Goal: Task Accomplishment & Management: Use online tool/utility

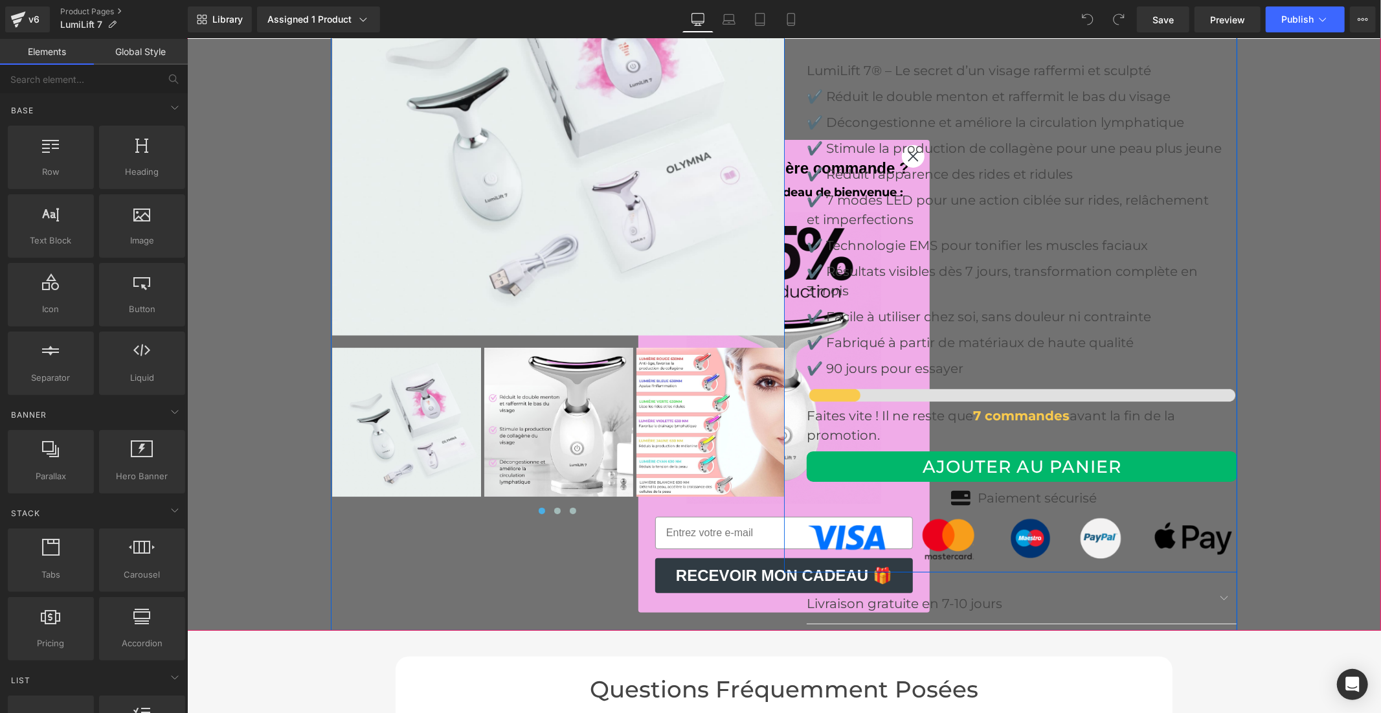
scroll to position [4100, 0]
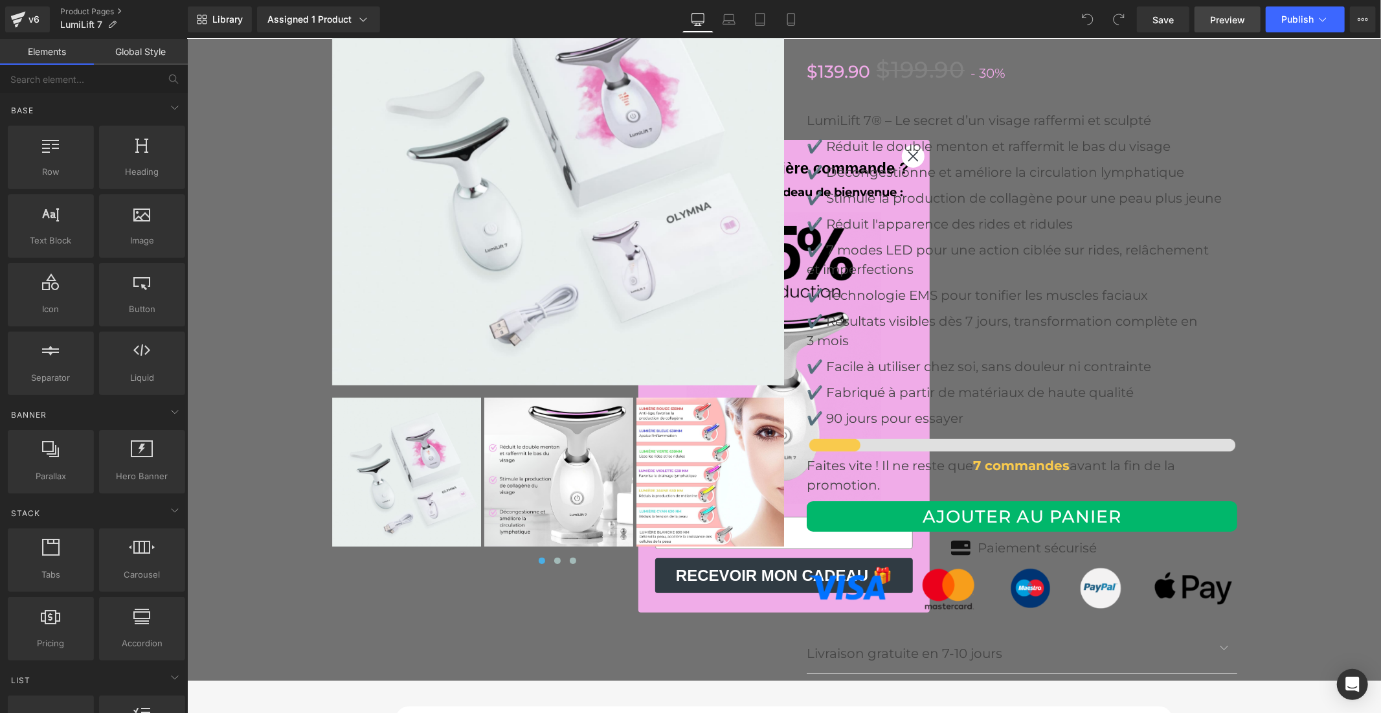
click at [1243, 23] on span "Preview" at bounding box center [1227, 20] width 35 height 14
click at [1123, 240] on p "✔️ 7 modes LED pour une action ciblée sur rides, relâchement" at bounding box center [1021, 249] width 431 height 19
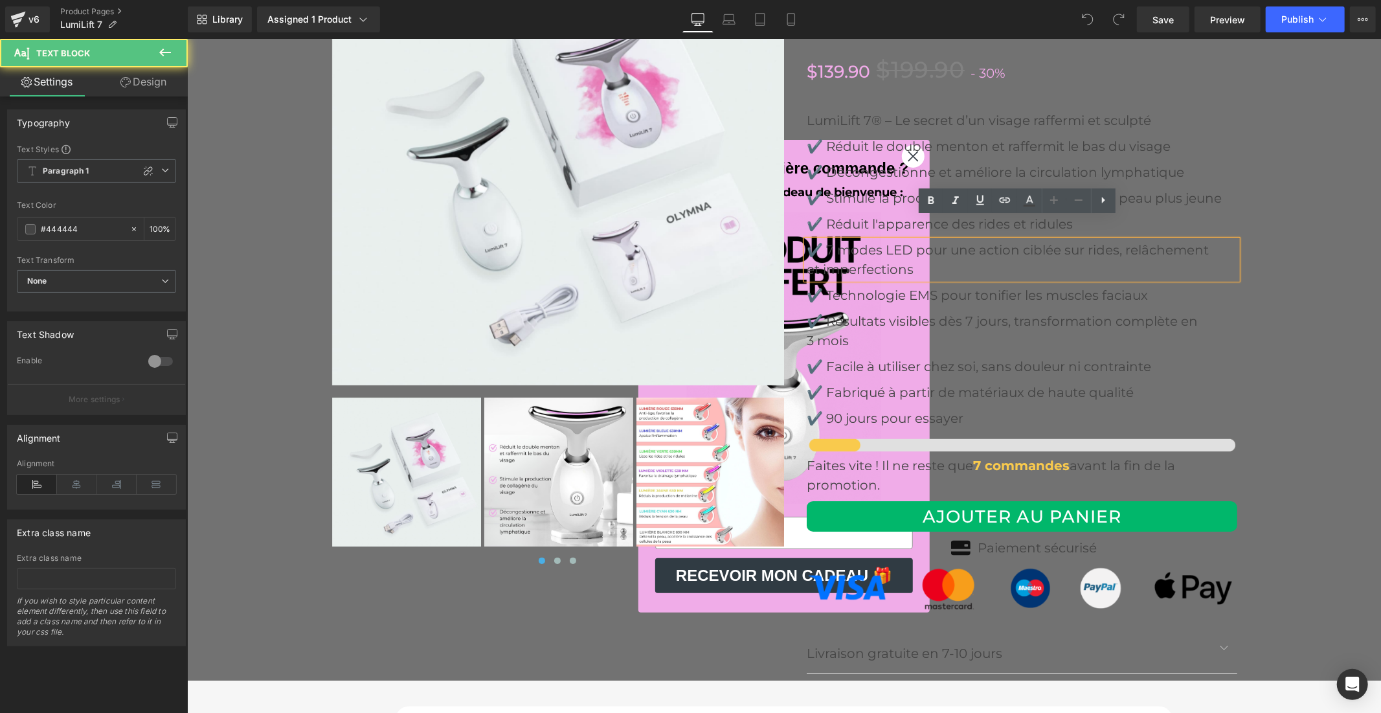
click at [1123, 240] on p "✔️ 7 modes LED pour une action ciblée sur rides, relâchement" at bounding box center [1021, 249] width 431 height 19
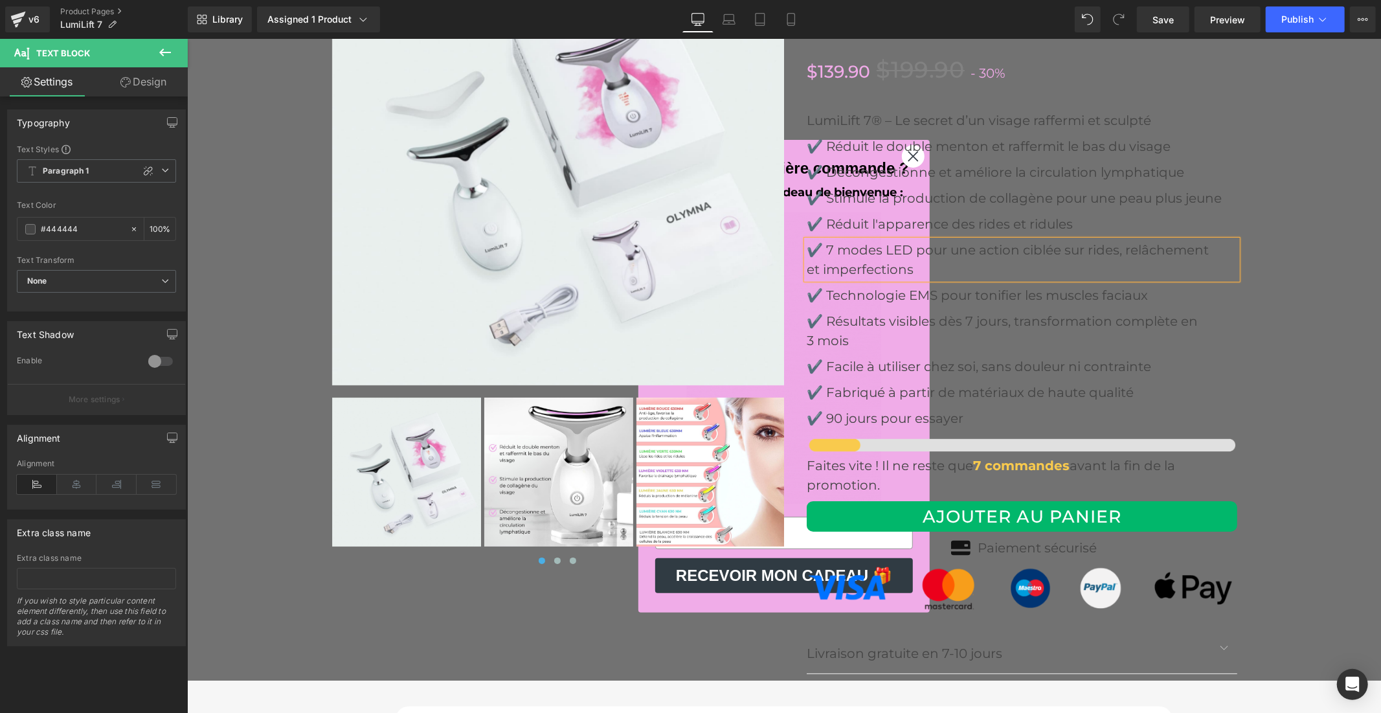
click at [806, 259] on p "et imperfections" at bounding box center [1021, 268] width 431 height 19
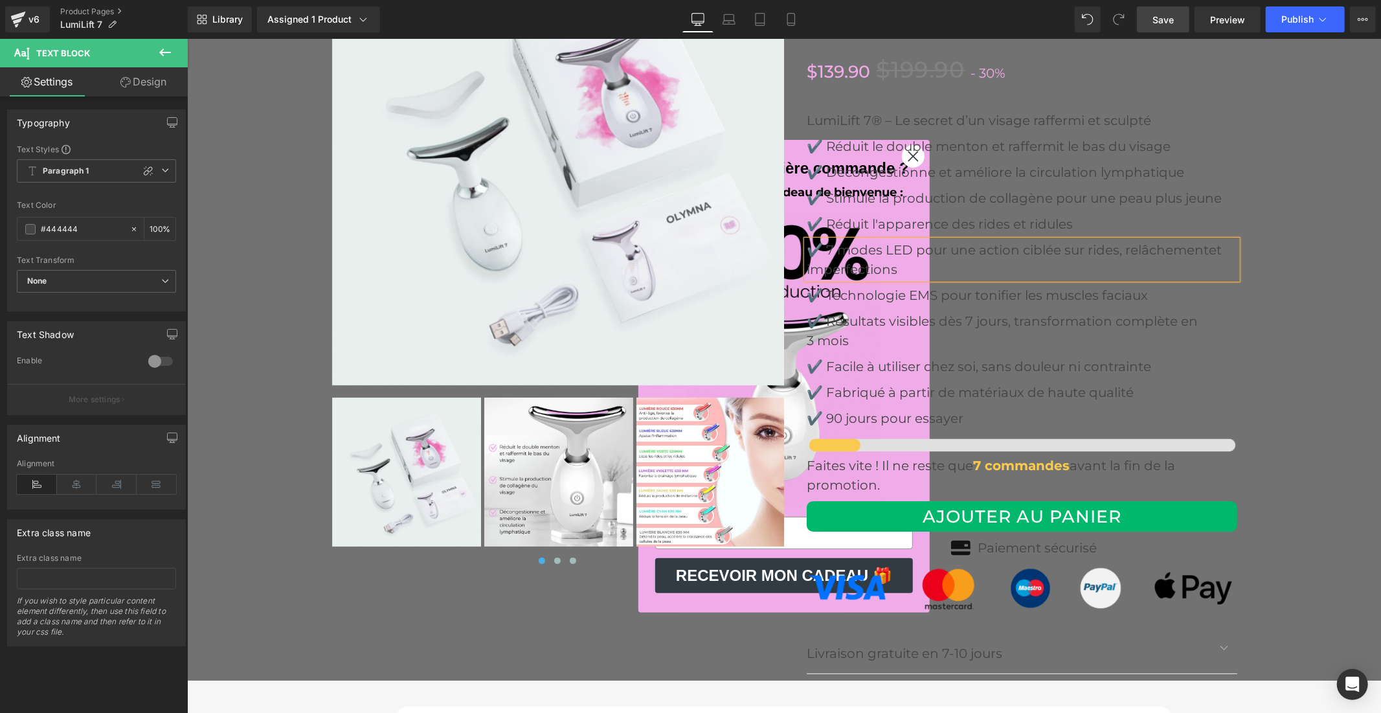
click at [1166, 21] on span "Save" at bounding box center [1162, 20] width 21 height 14
click at [1169, 28] on link "Save" at bounding box center [1163, 19] width 52 height 26
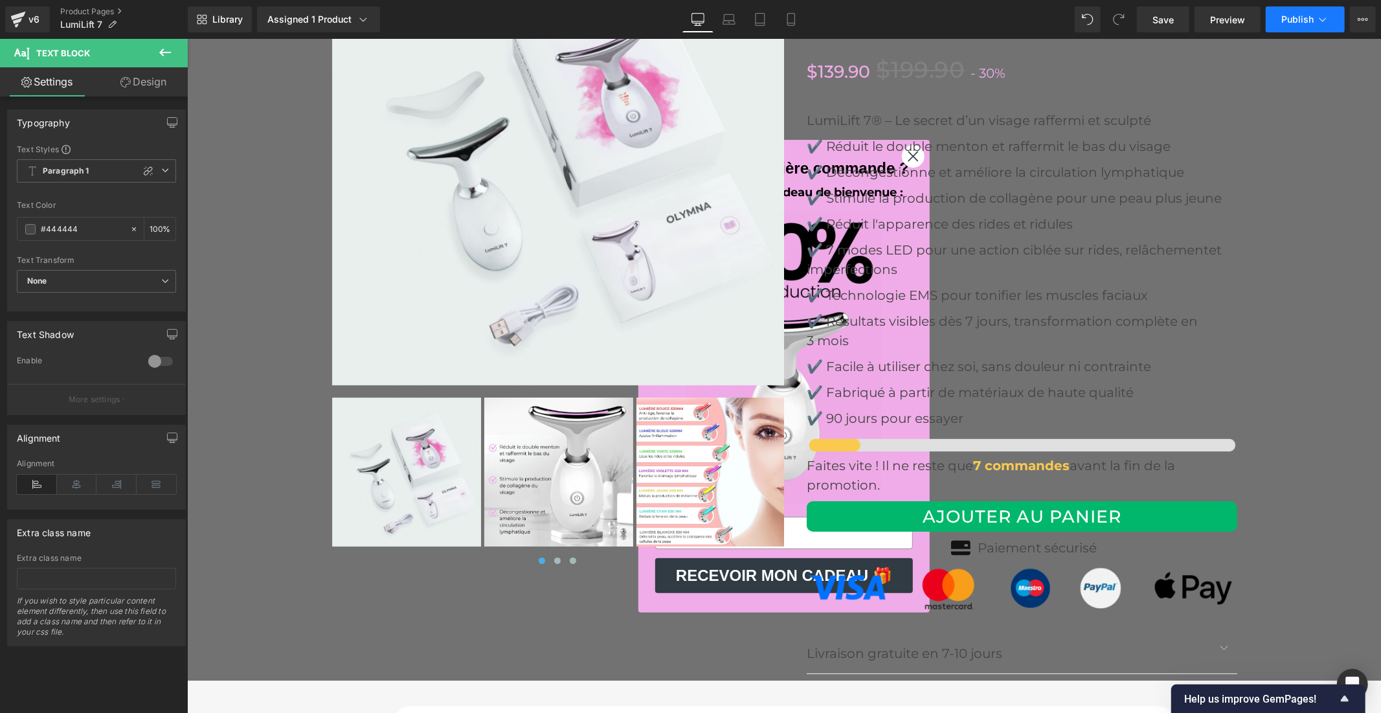
click at [1305, 16] on span "Publish" at bounding box center [1297, 19] width 32 height 10
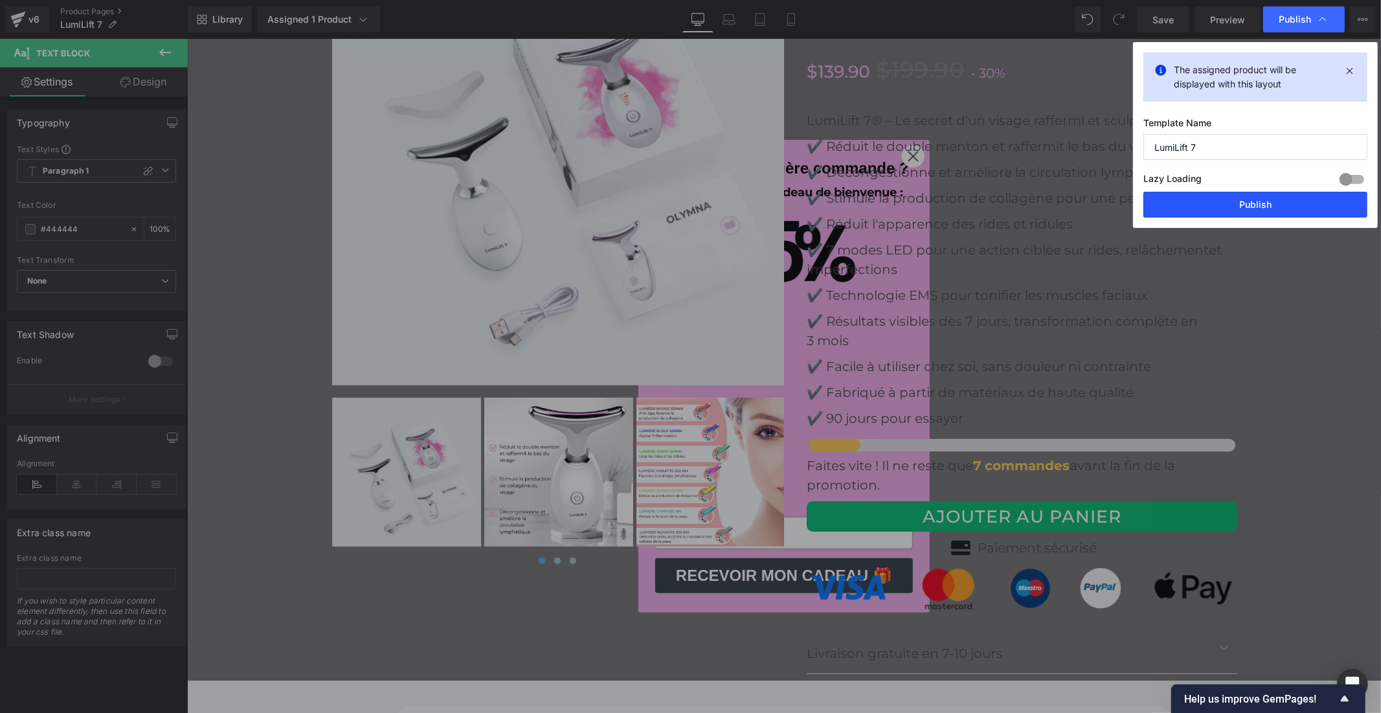
click at [1283, 205] on button "Publish" at bounding box center [1255, 205] width 224 height 26
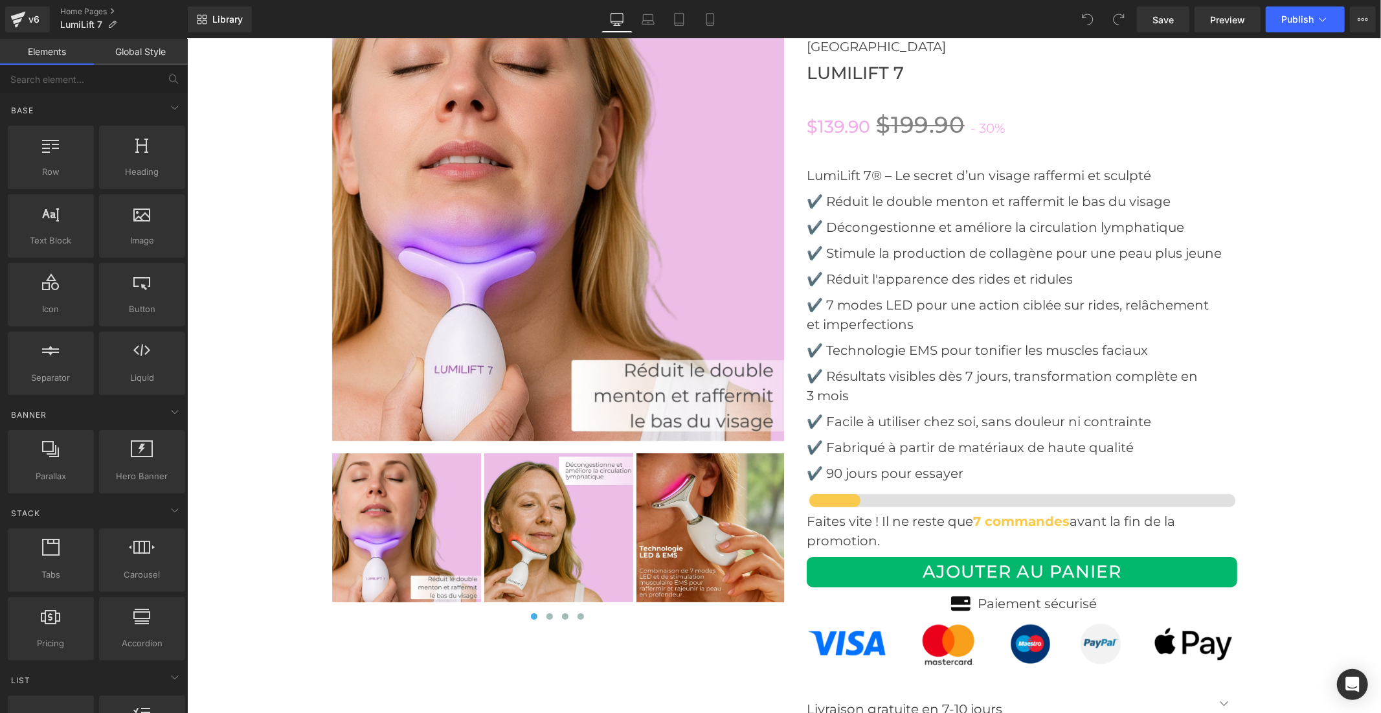
scroll to position [4028, 0]
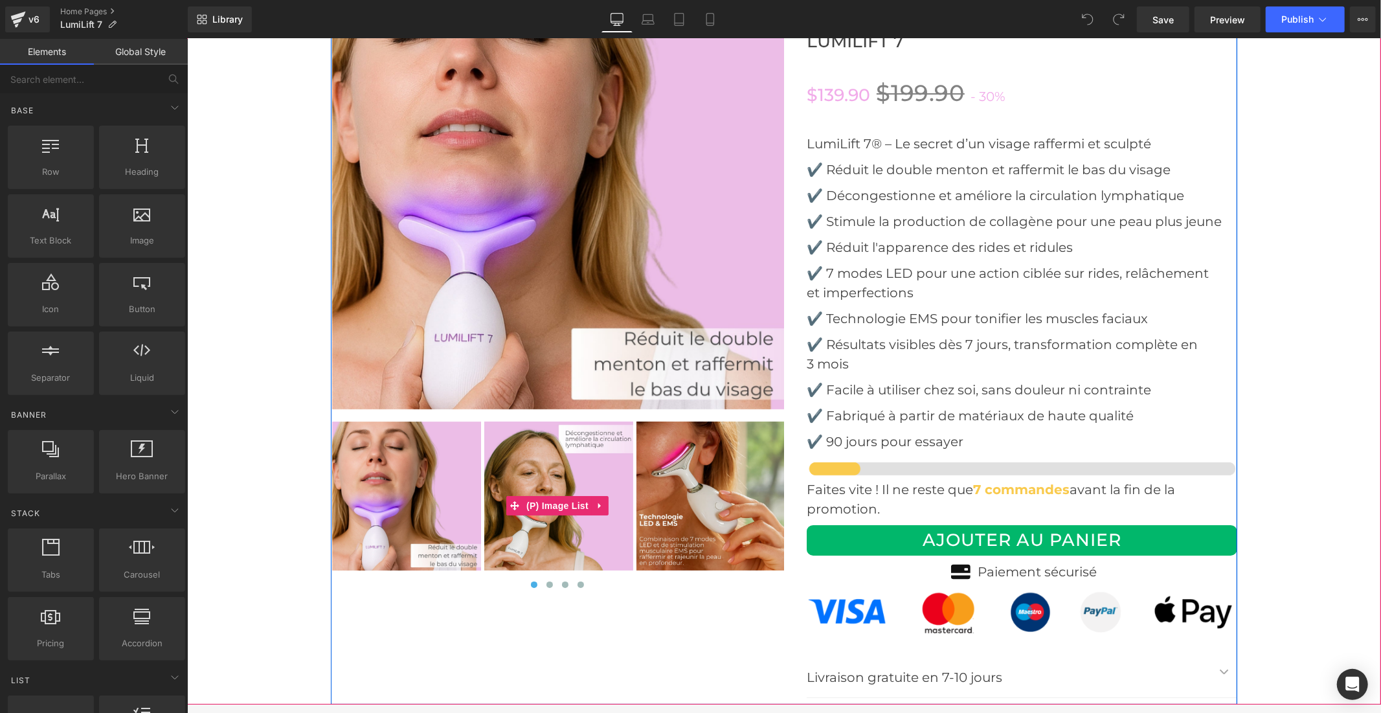
click at [574, 455] on img at bounding box center [558, 495] width 149 height 149
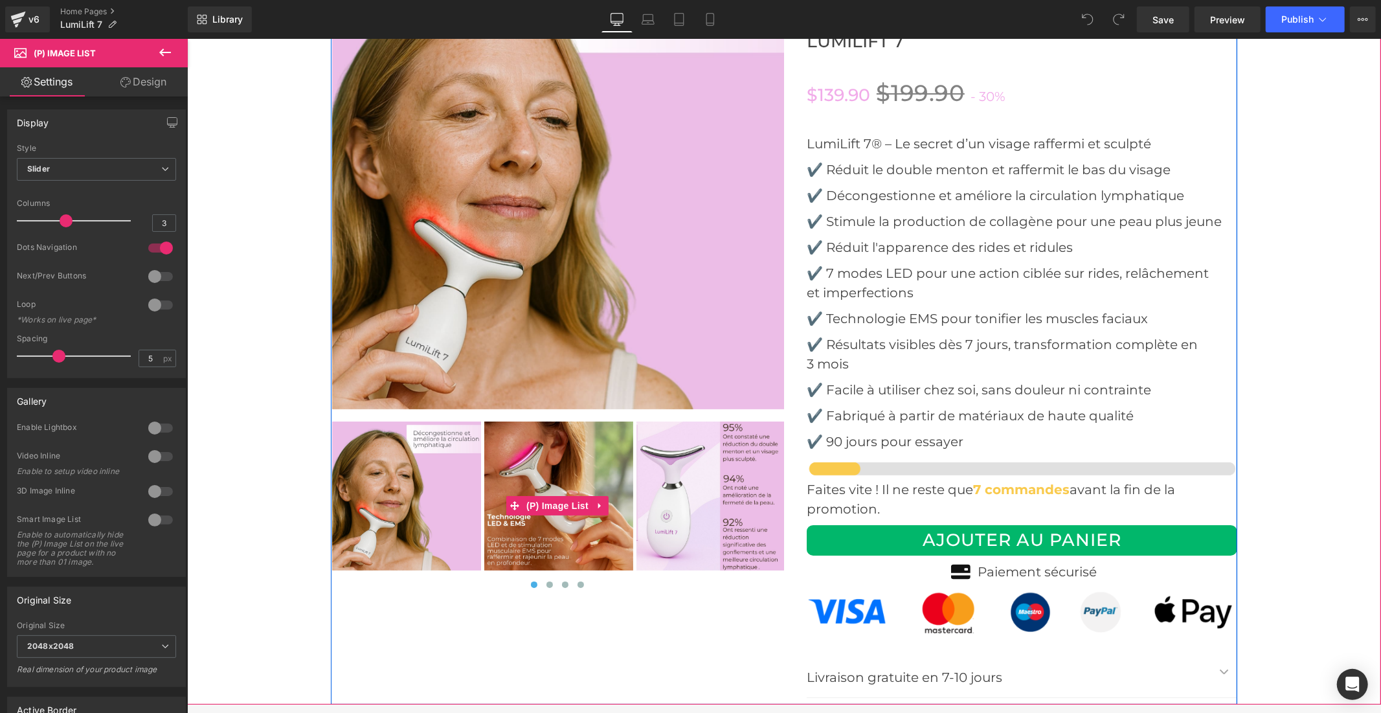
click at [532, 578] on button at bounding box center [534, 584] width 16 height 13
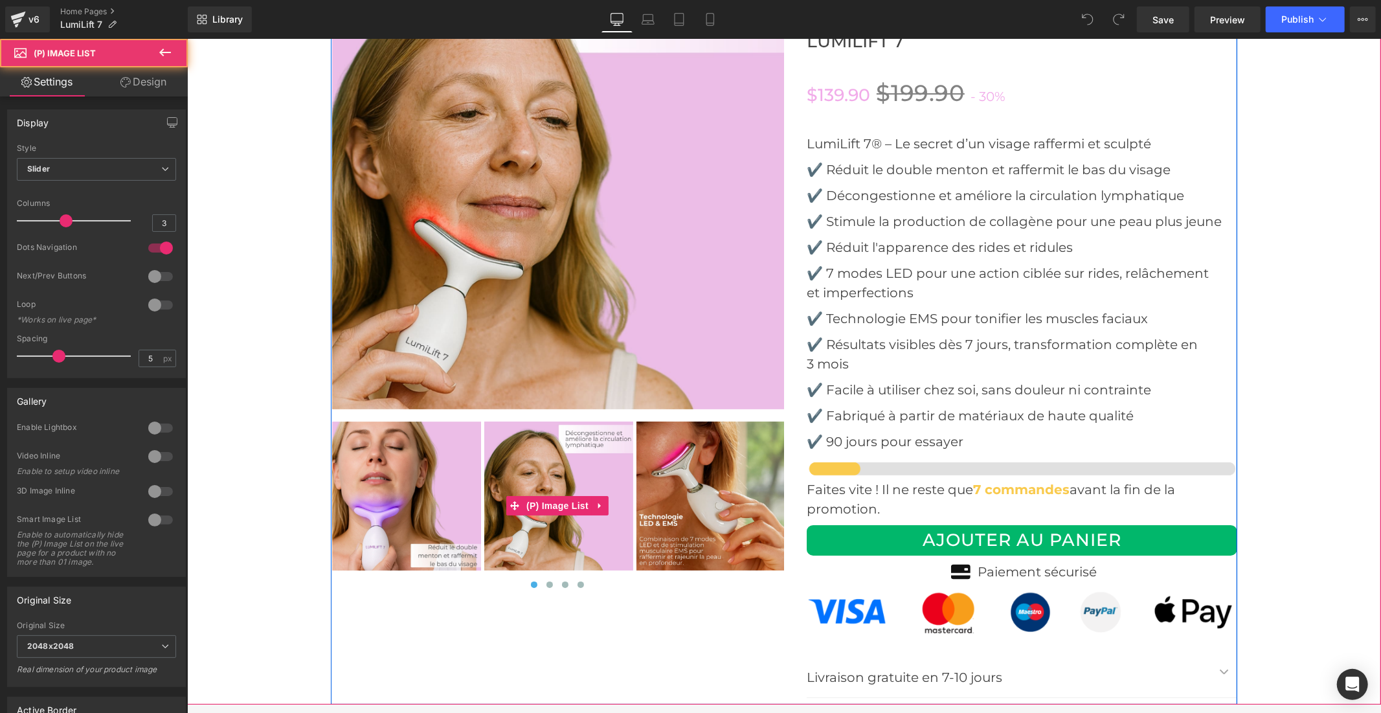
click at [399, 488] on img at bounding box center [405, 495] width 149 height 149
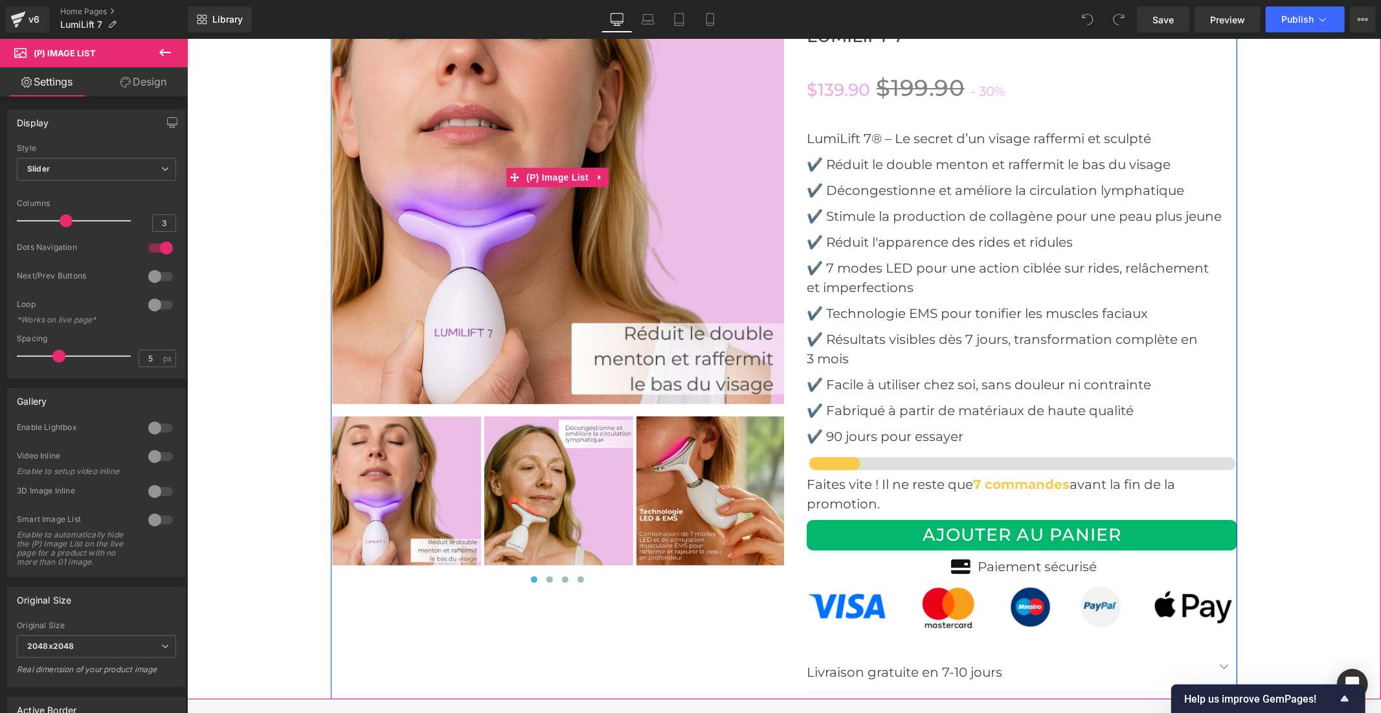
scroll to position [4100, 0]
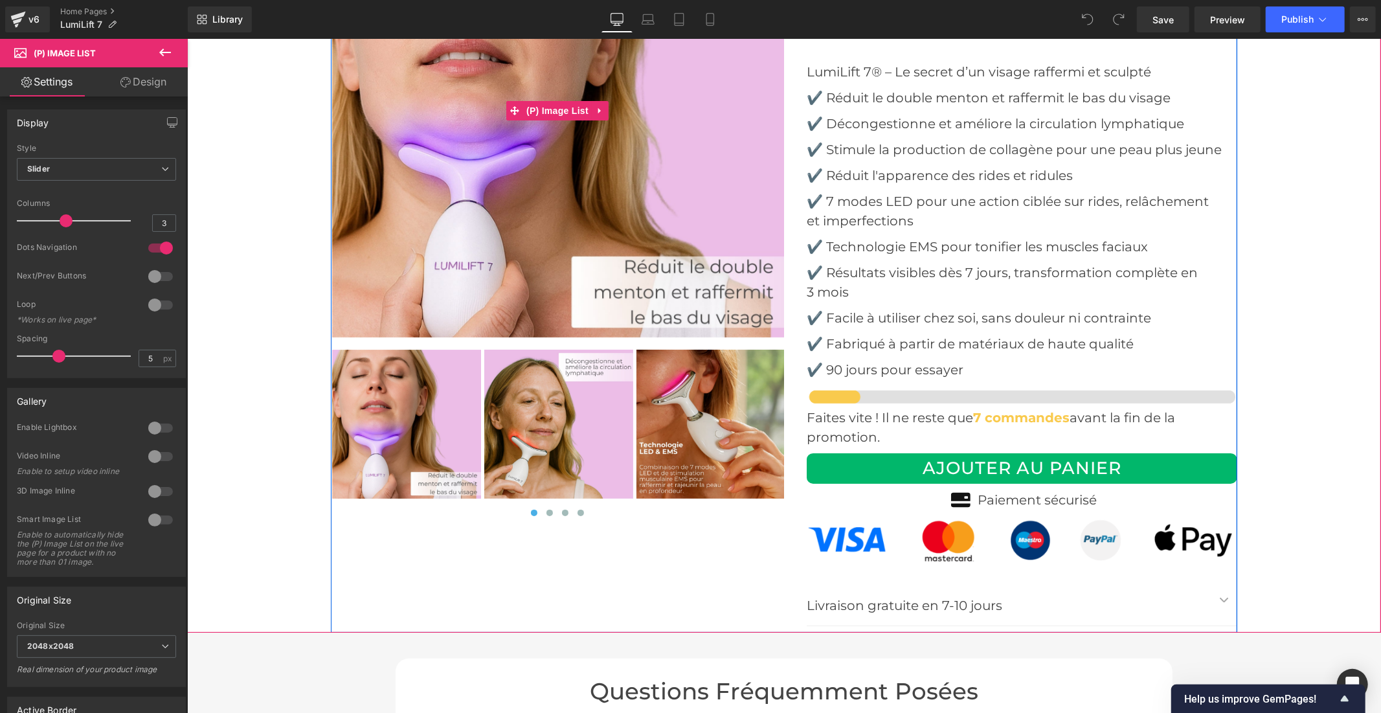
click at [711, 378] on img at bounding box center [710, 423] width 149 height 149
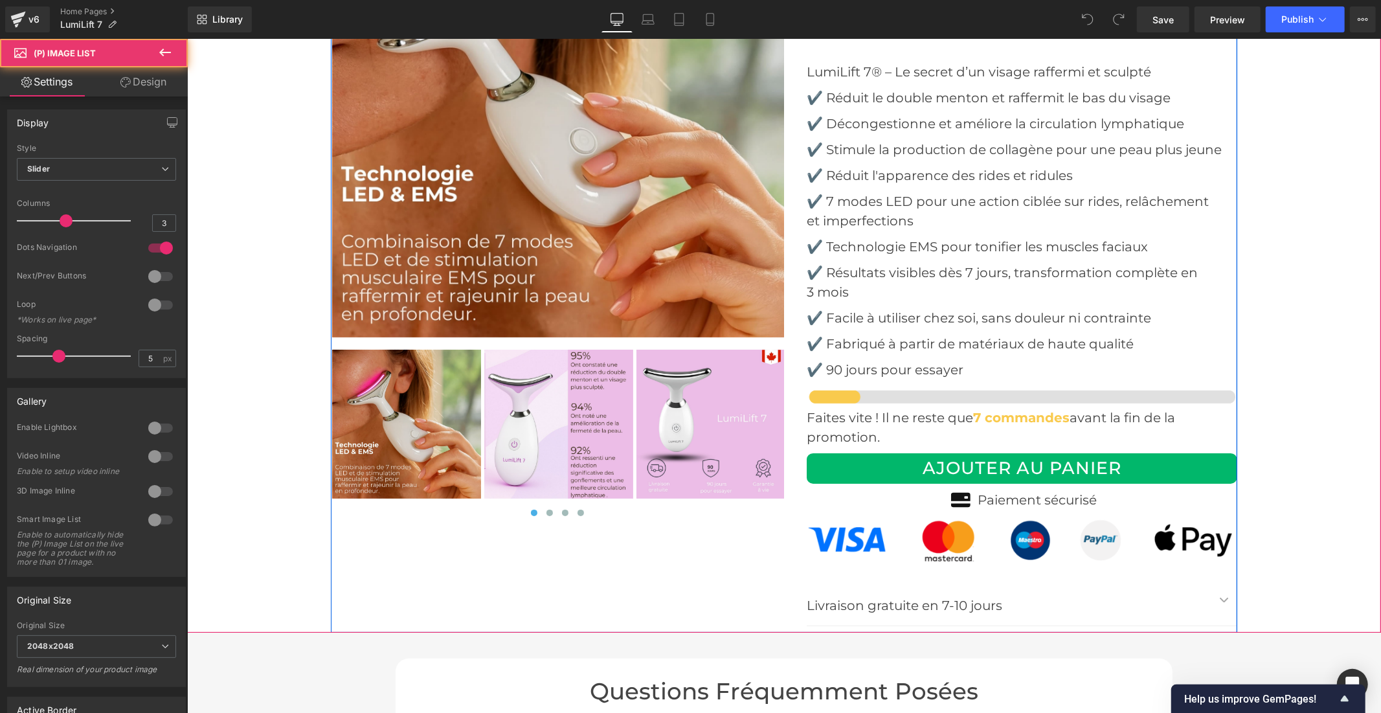
scroll to position [3957, 0]
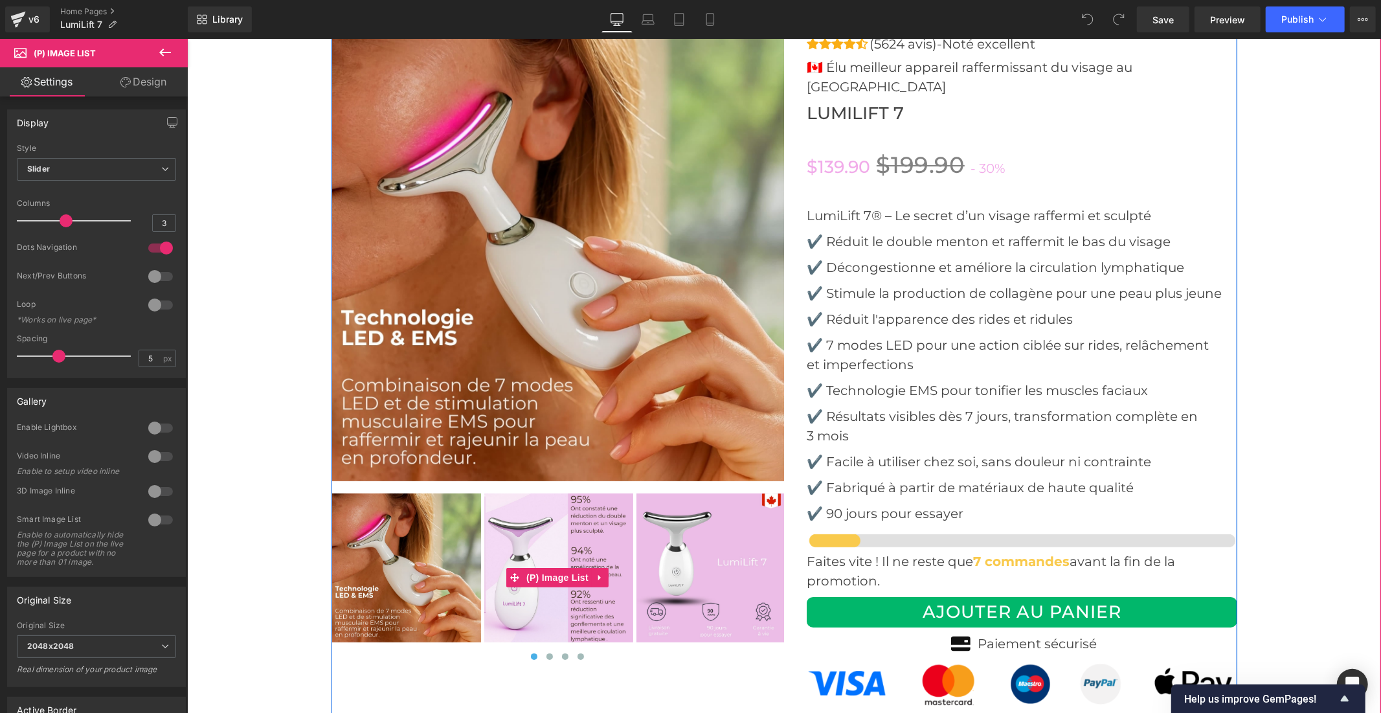
click at [671, 542] on img at bounding box center [710, 567] width 149 height 149
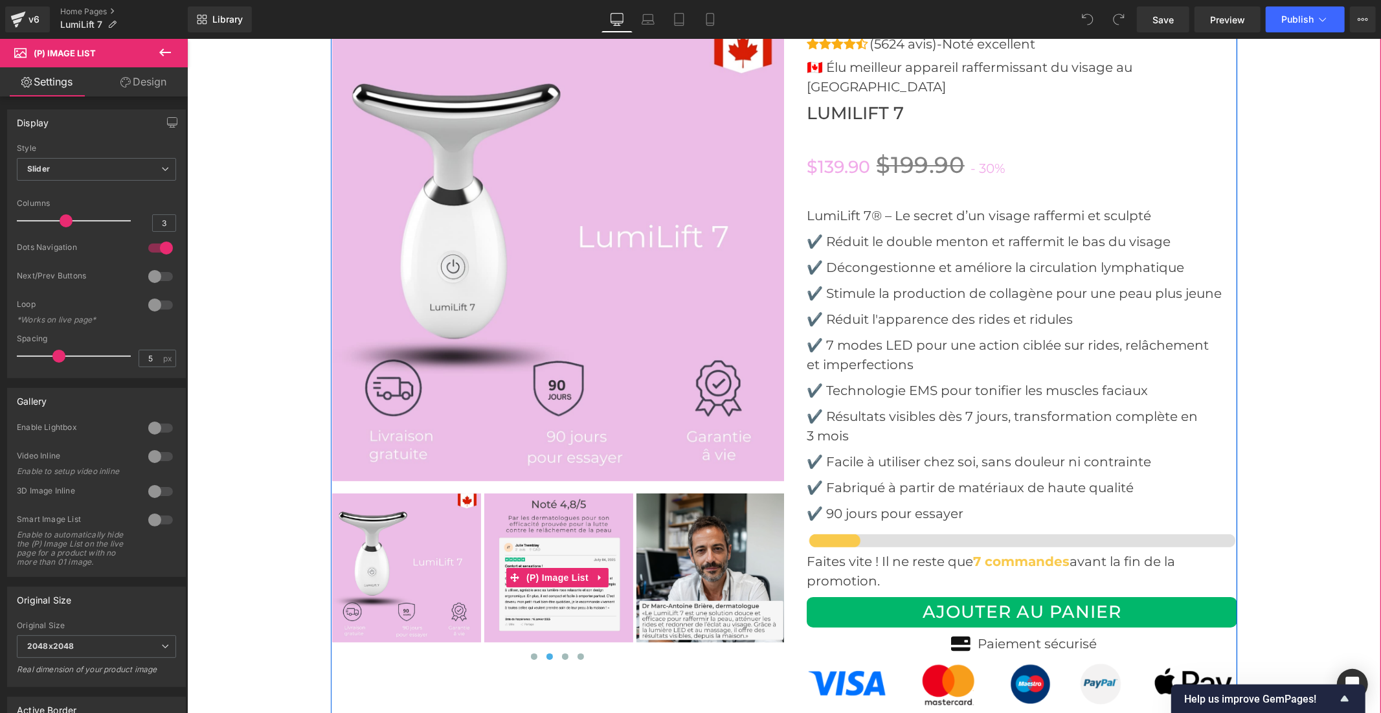
click at [699, 532] on img at bounding box center [710, 567] width 149 height 149
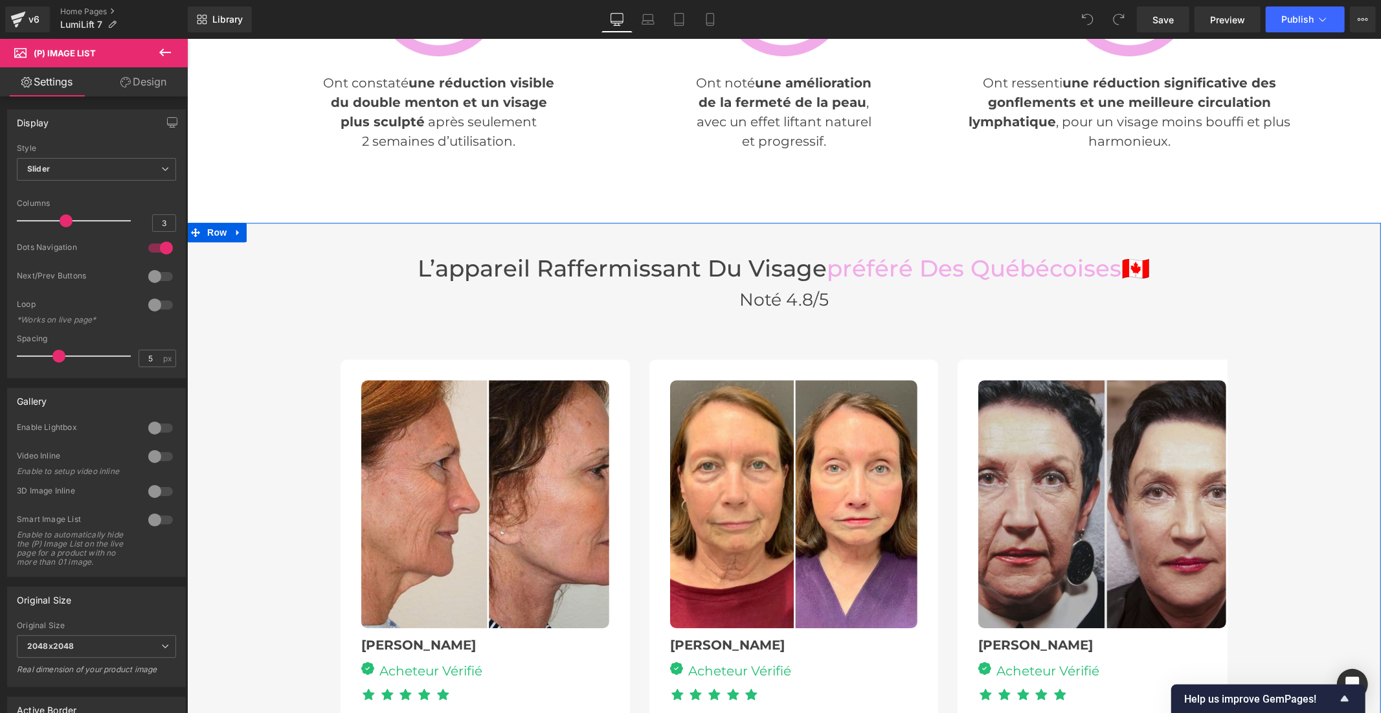
scroll to position [2805, 0]
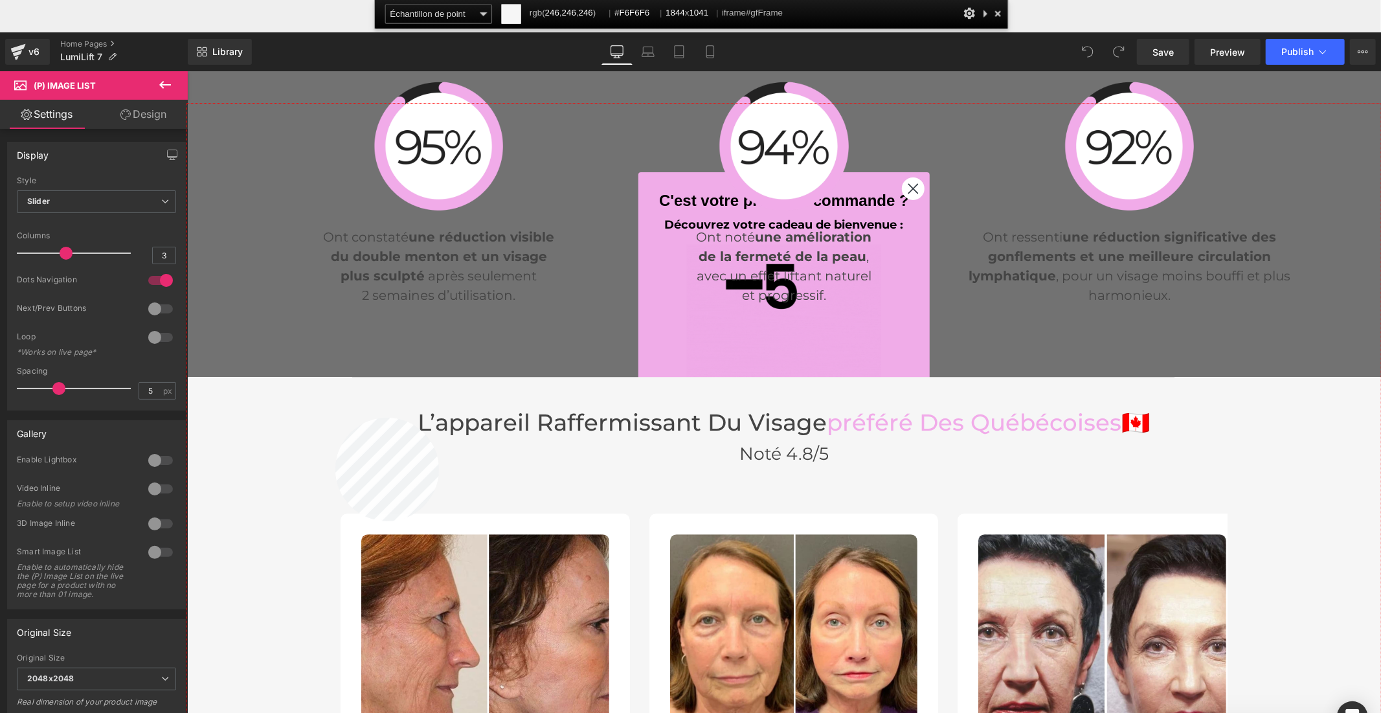
click at [335, 418] on div at bounding box center [784, 441] width 1194 height 674
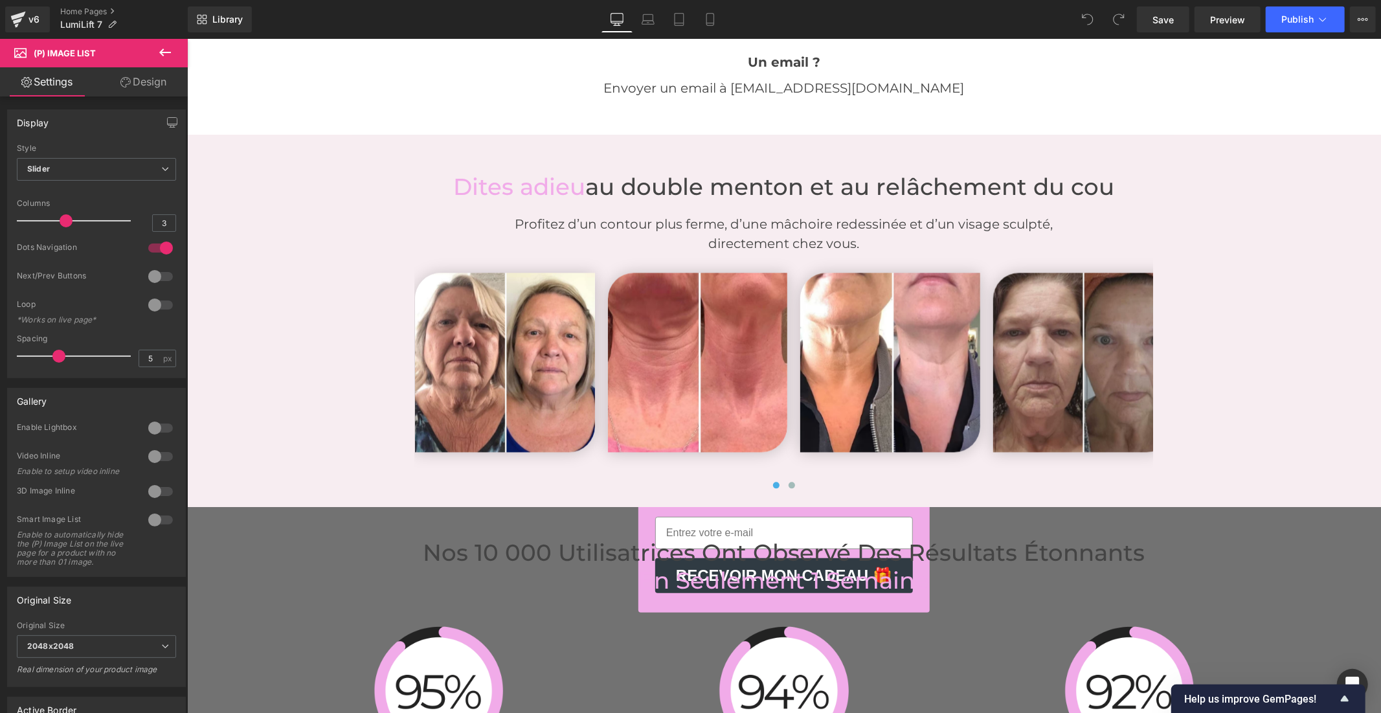
scroll to position [2086, 0]
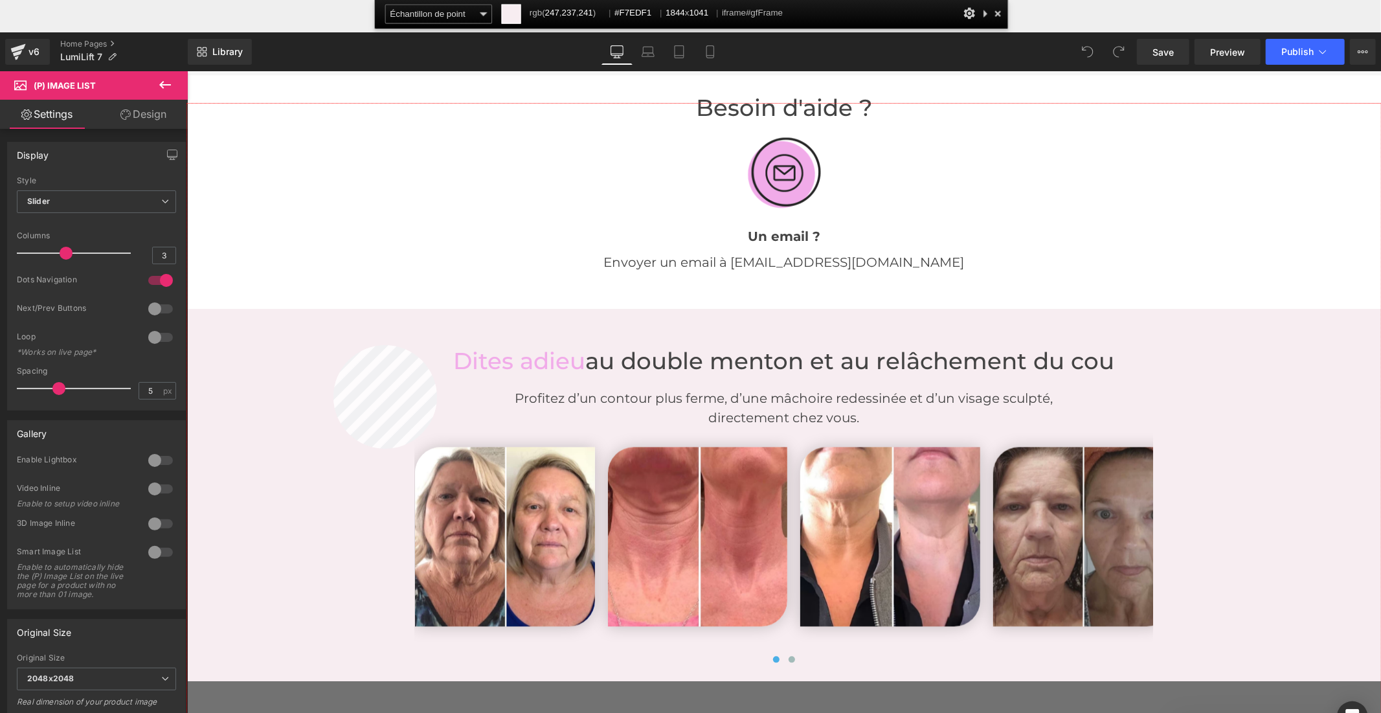
click at [333, 345] on div at bounding box center [784, 441] width 1194 height 674
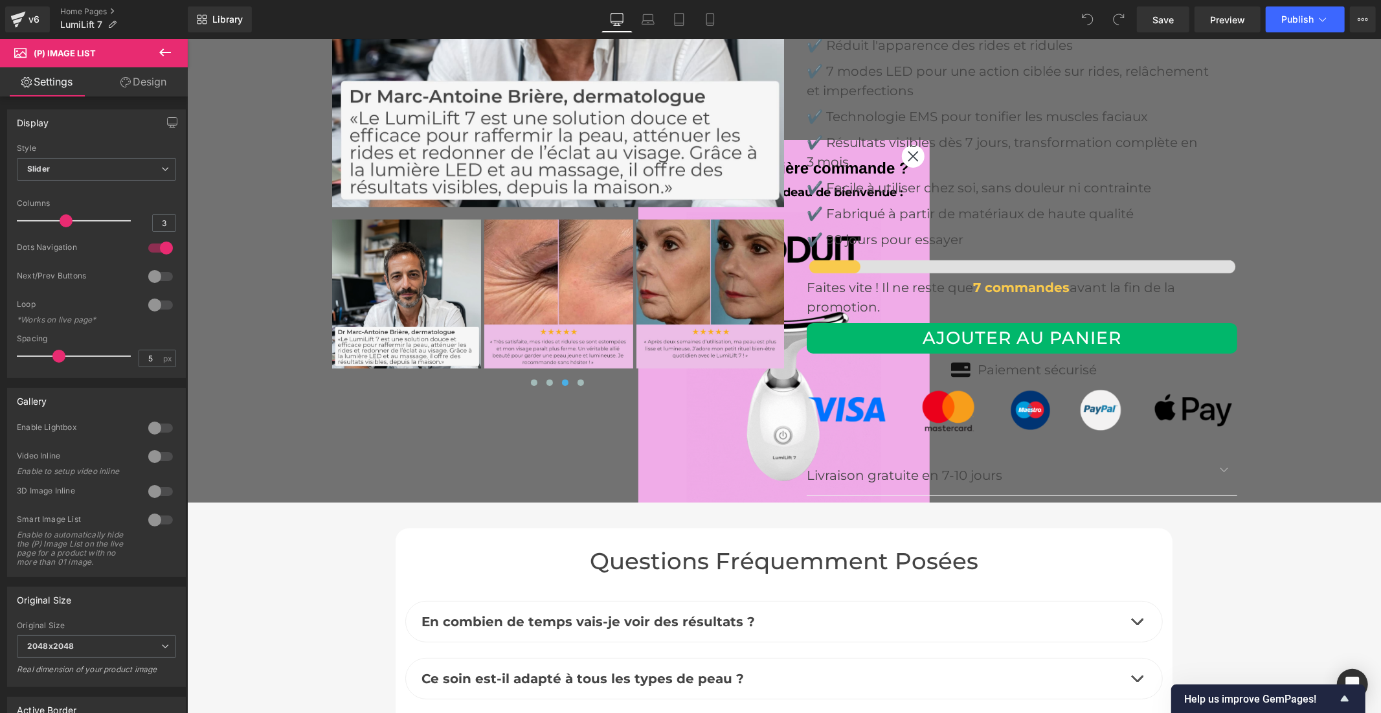
scroll to position [4244, 0]
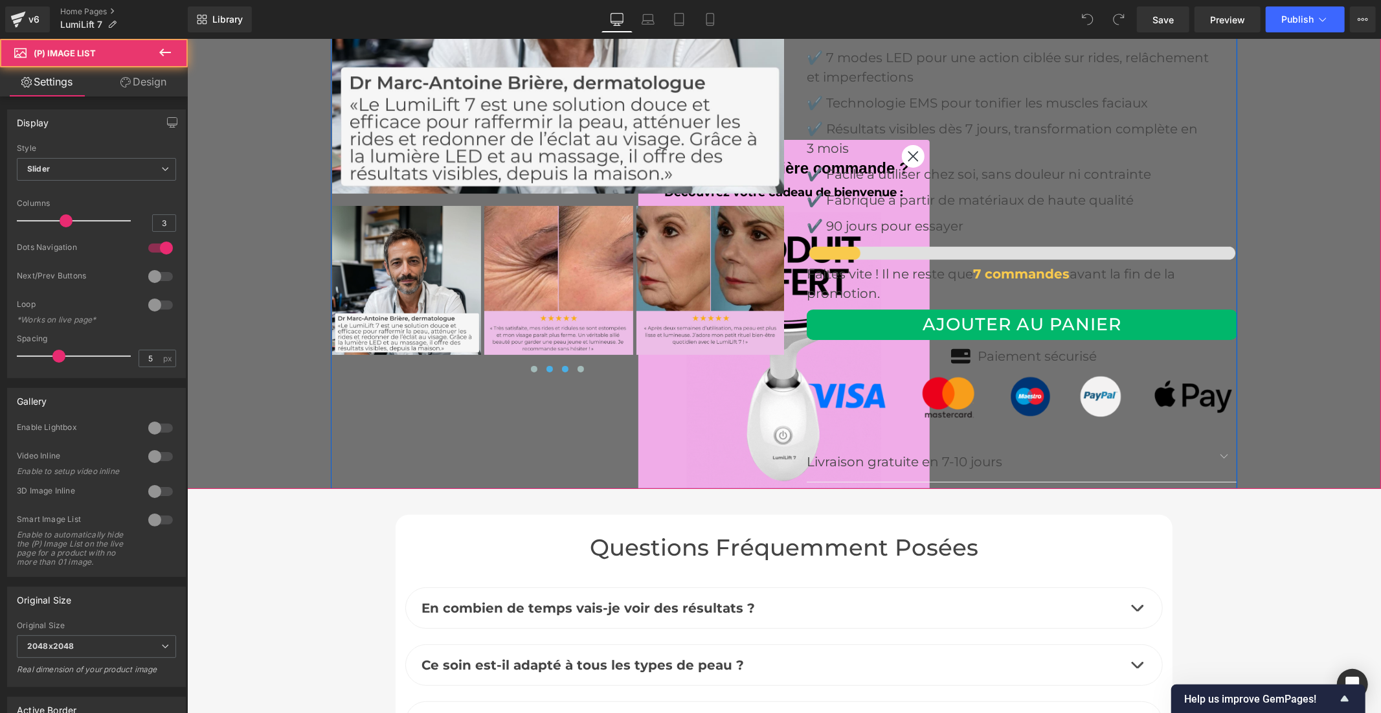
click at [546, 365] on span at bounding box center [549, 368] width 6 height 6
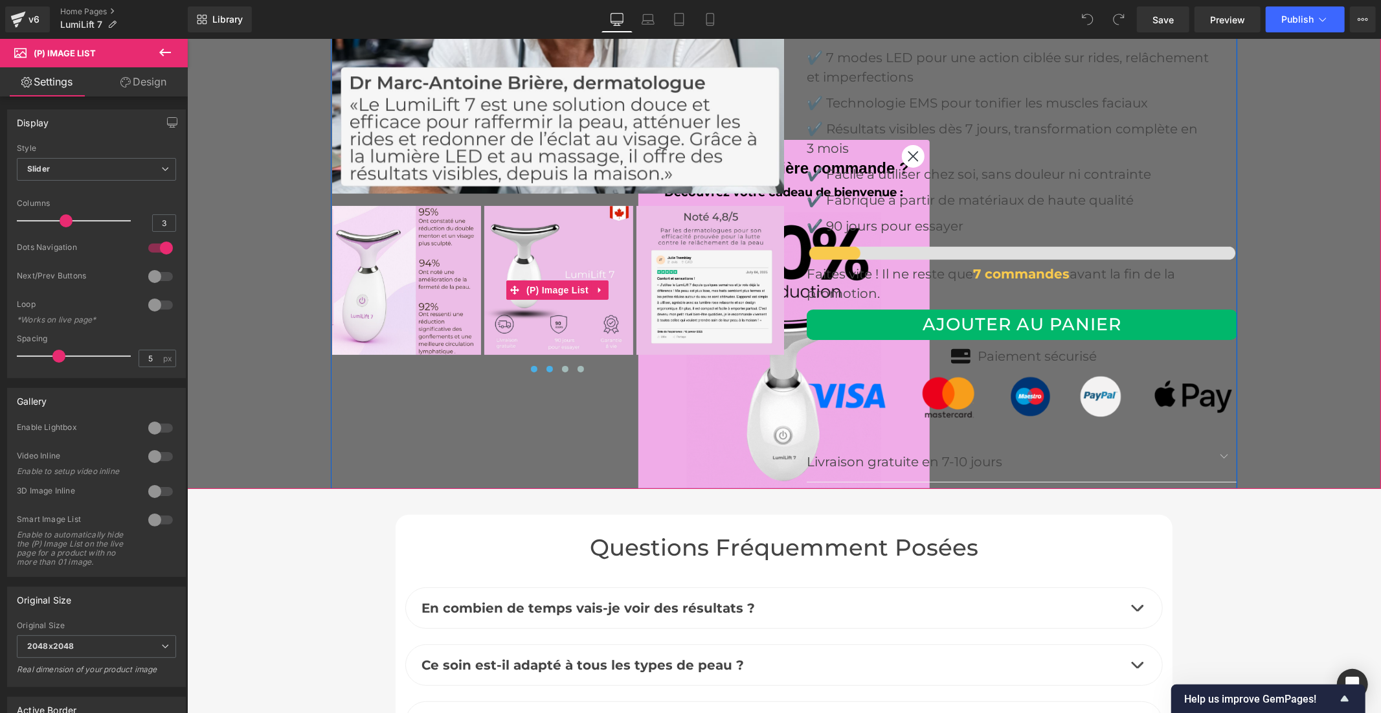
click at [530, 366] on span at bounding box center [533, 368] width 6 height 6
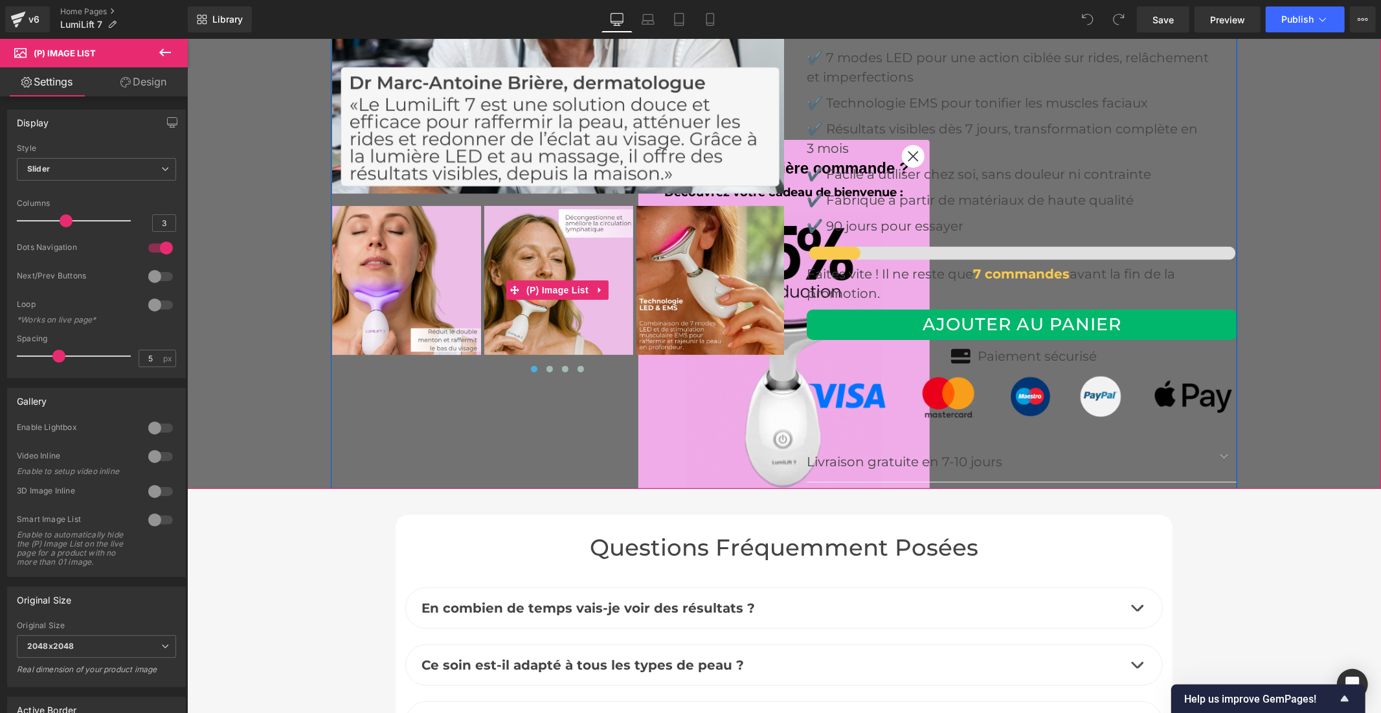
click at [662, 276] on img at bounding box center [710, 279] width 149 height 149
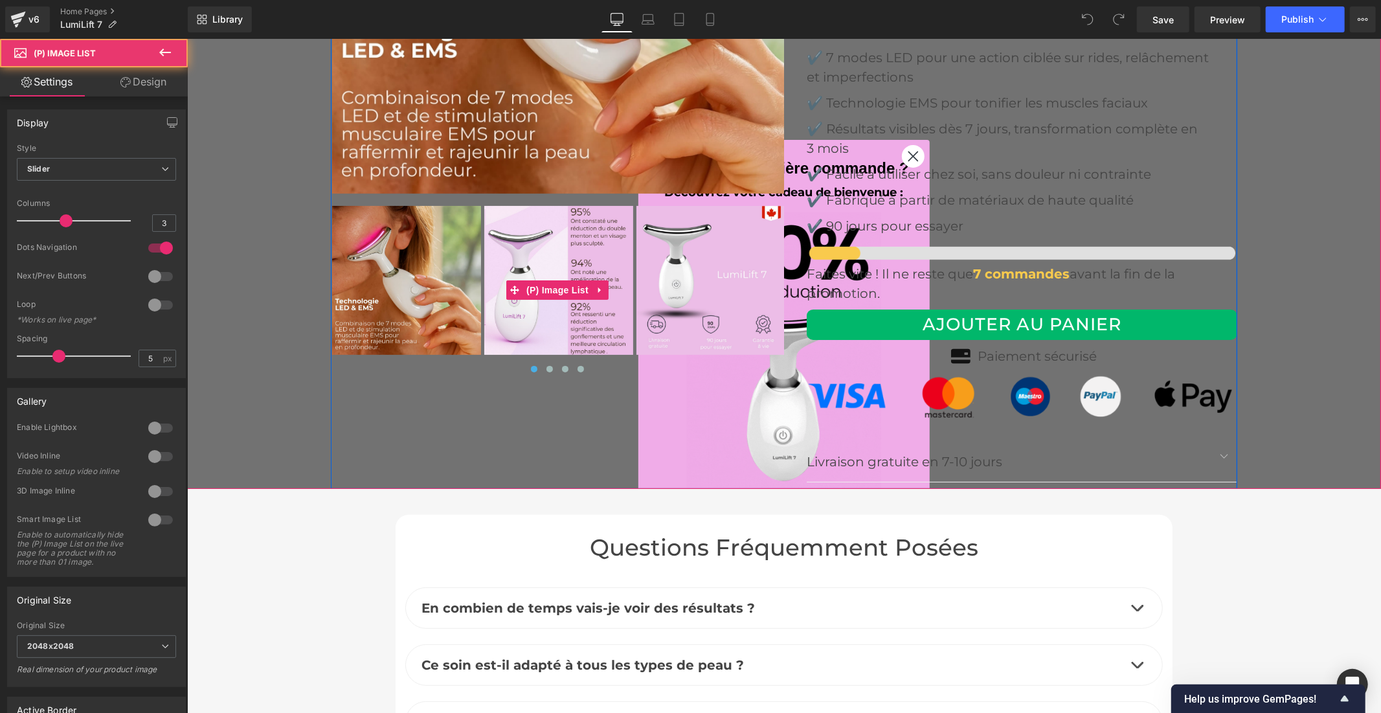
click at [541, 241] on img at bounding box center [558, 279] width 149 height 149
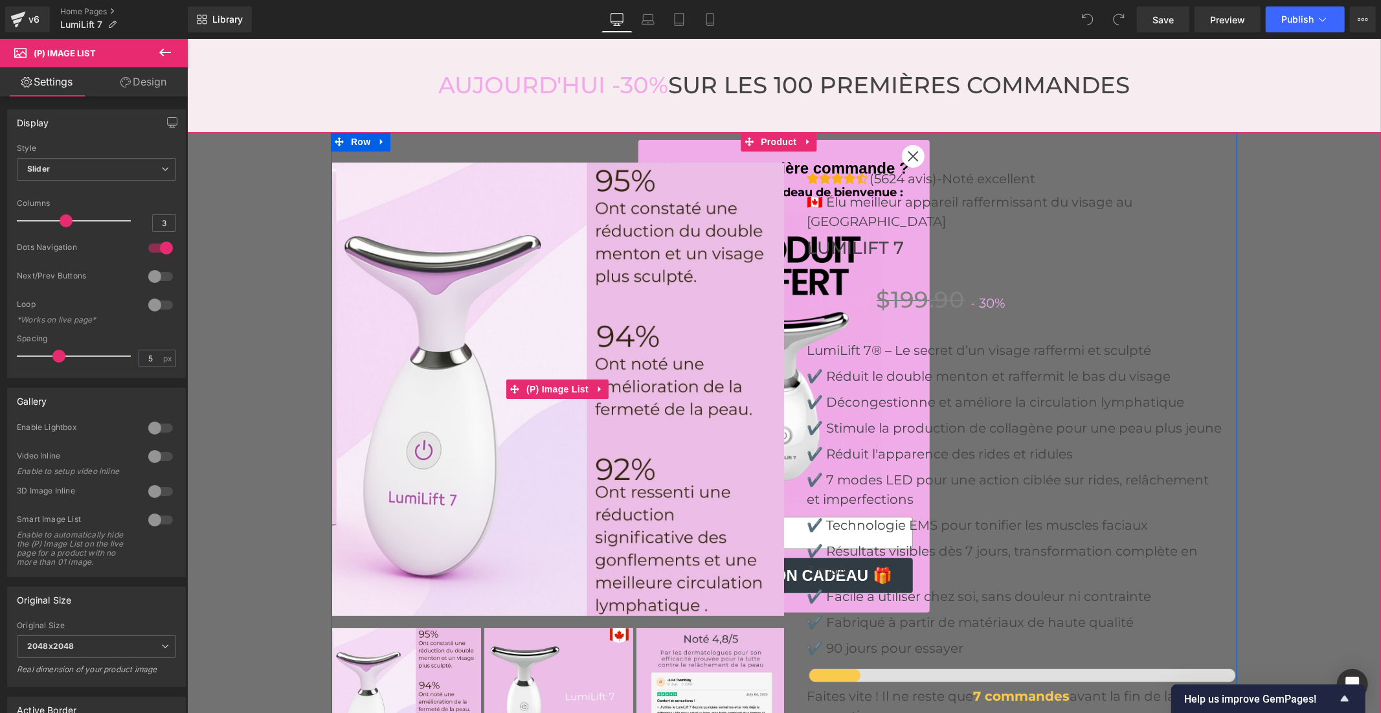
scroll to position [3885, 0]
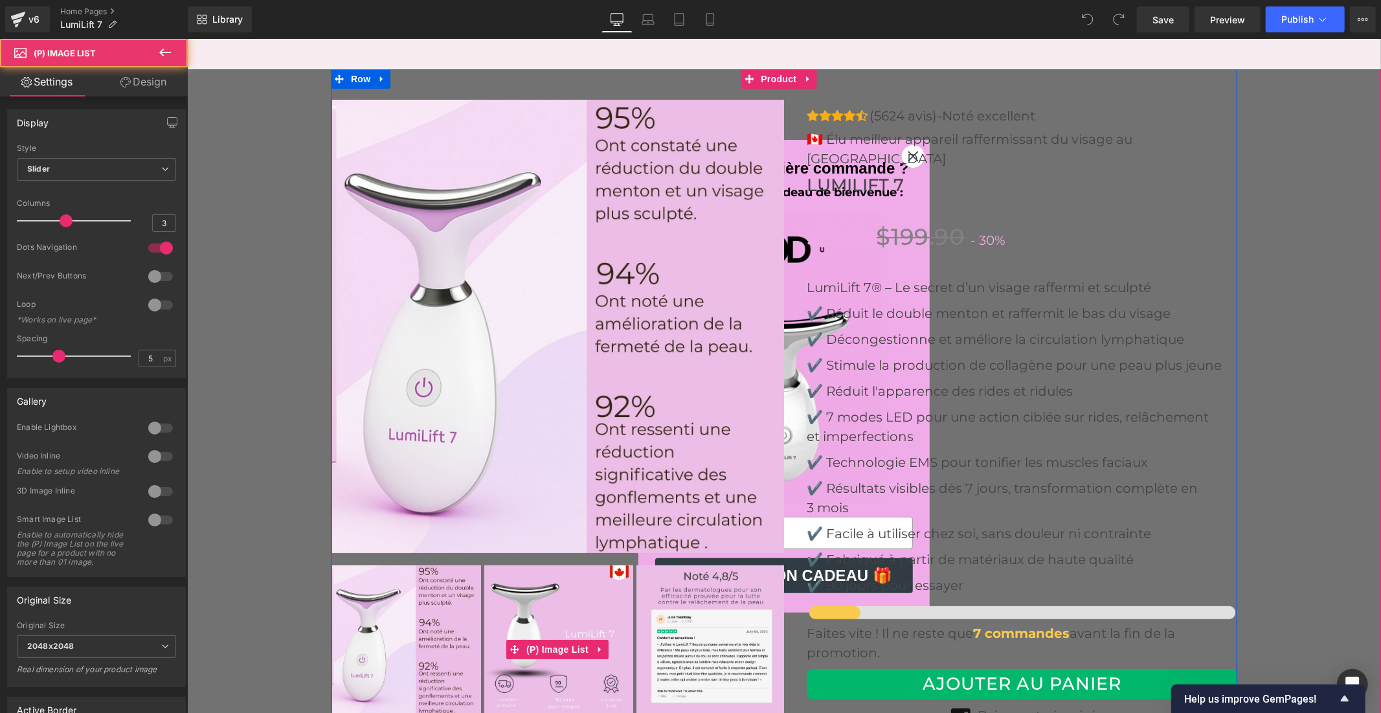
click at [524, 616] on img at bounding box center [558, 639] width 149 height 149
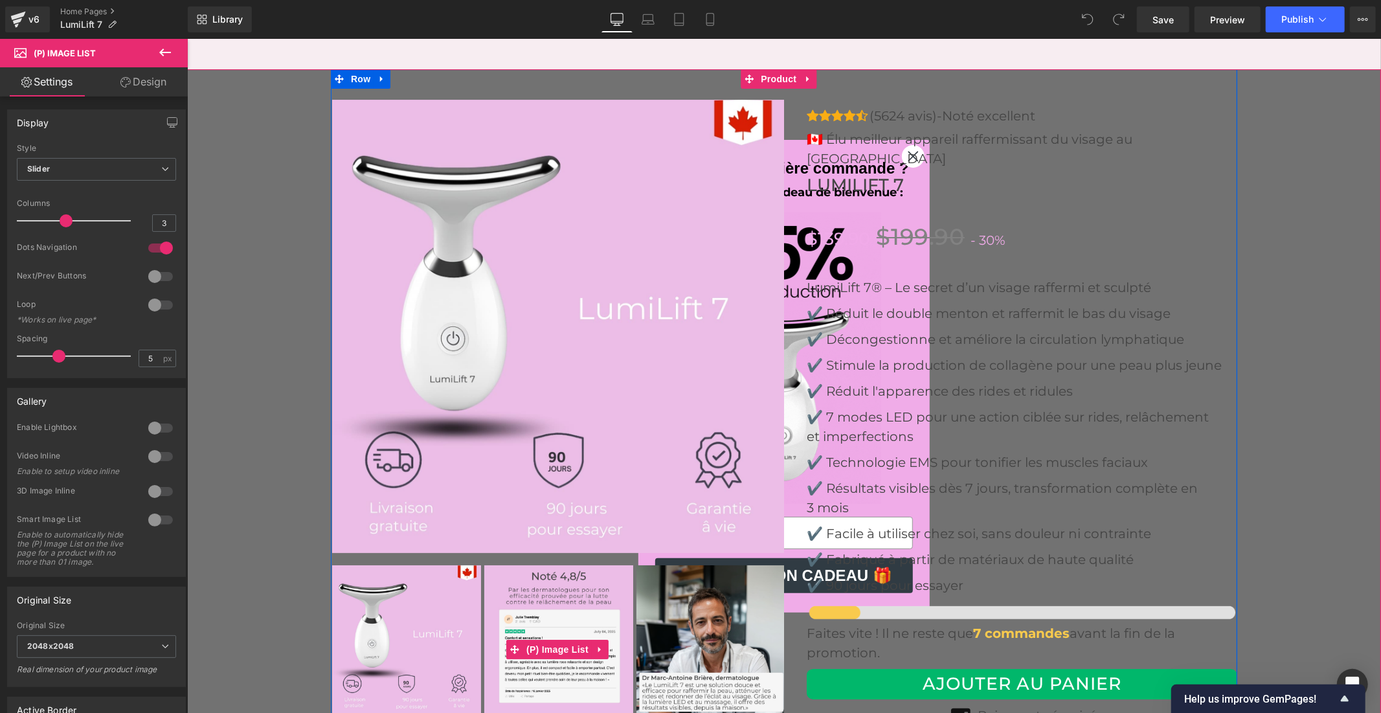
click at [669, 618] on img at bounding box center [710, 639] width 149 height 149
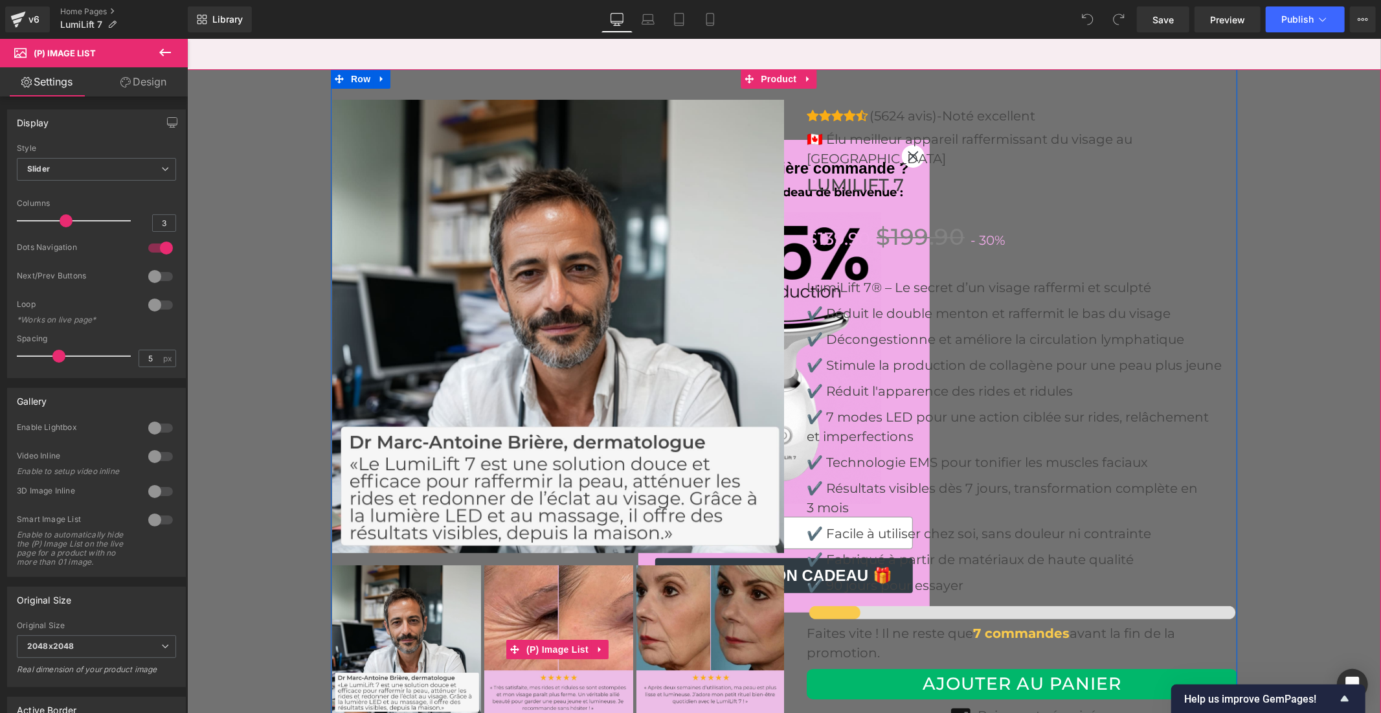
scroll to position [4172, 0]
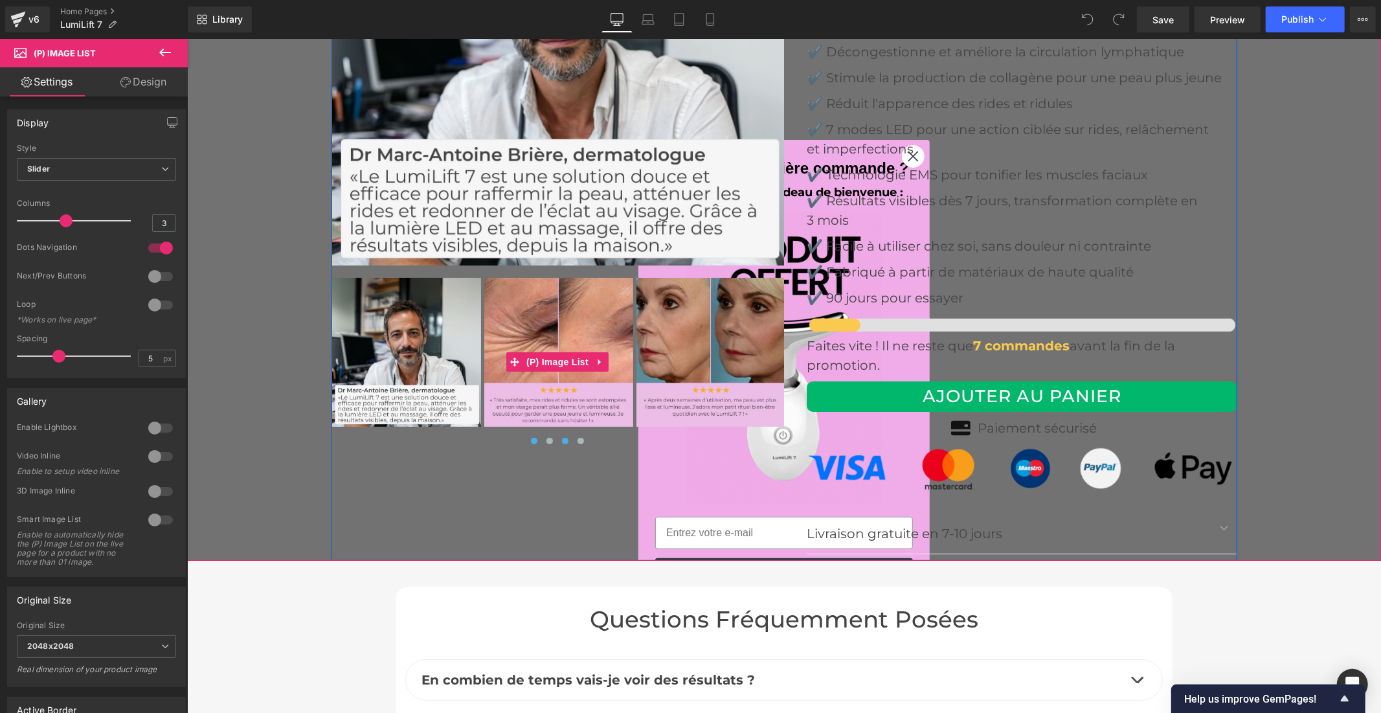
click at [530, 437] on span at bounding box center [533, 440] width 6 height 6
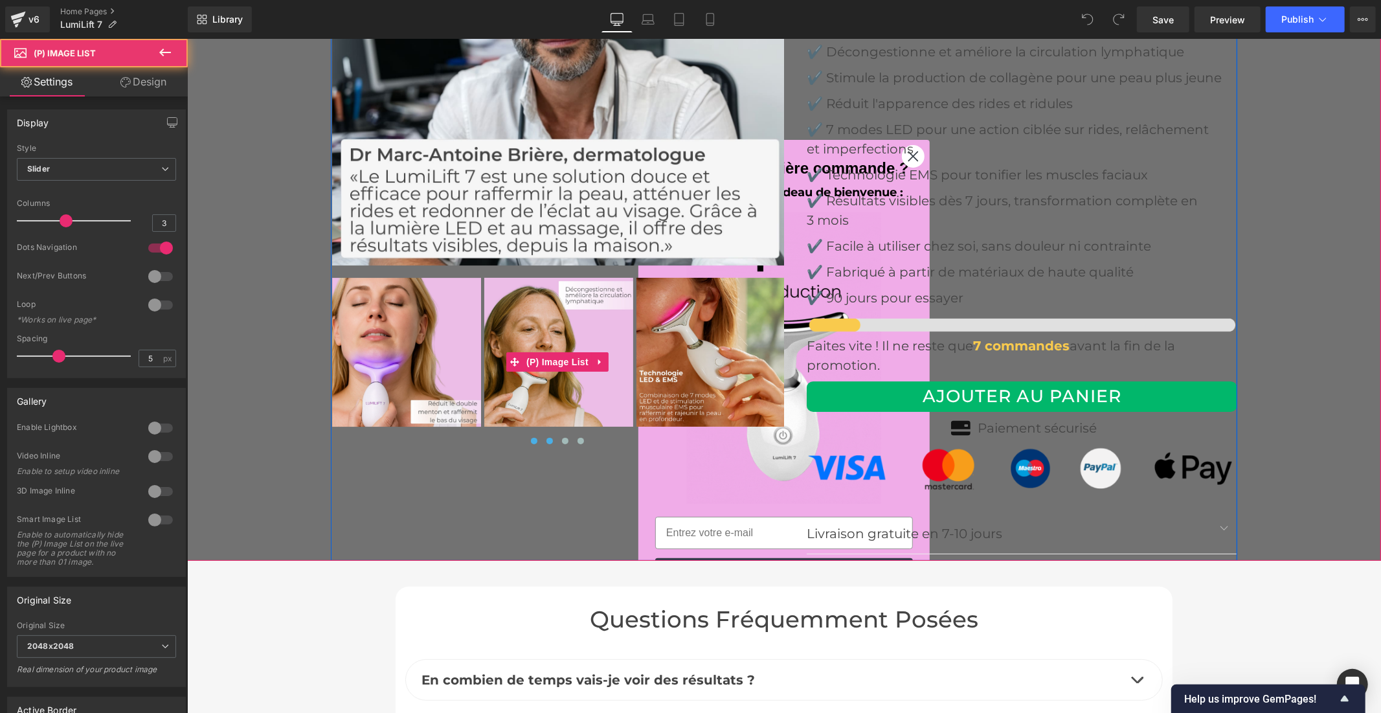
click at [547, 440] on button at bounding box center [549, 440] width 16 height 13
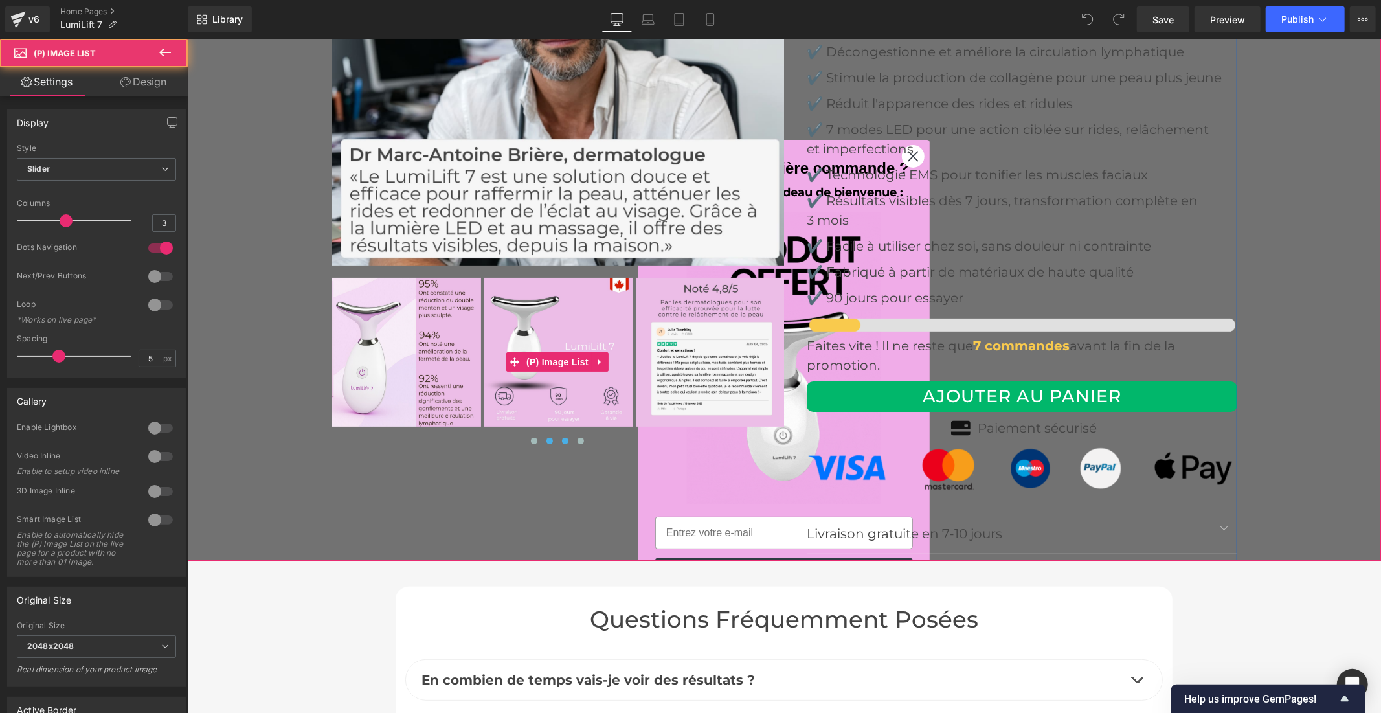
click at [562, 435] on button at bounding box center [565, 440] width 16 height 13
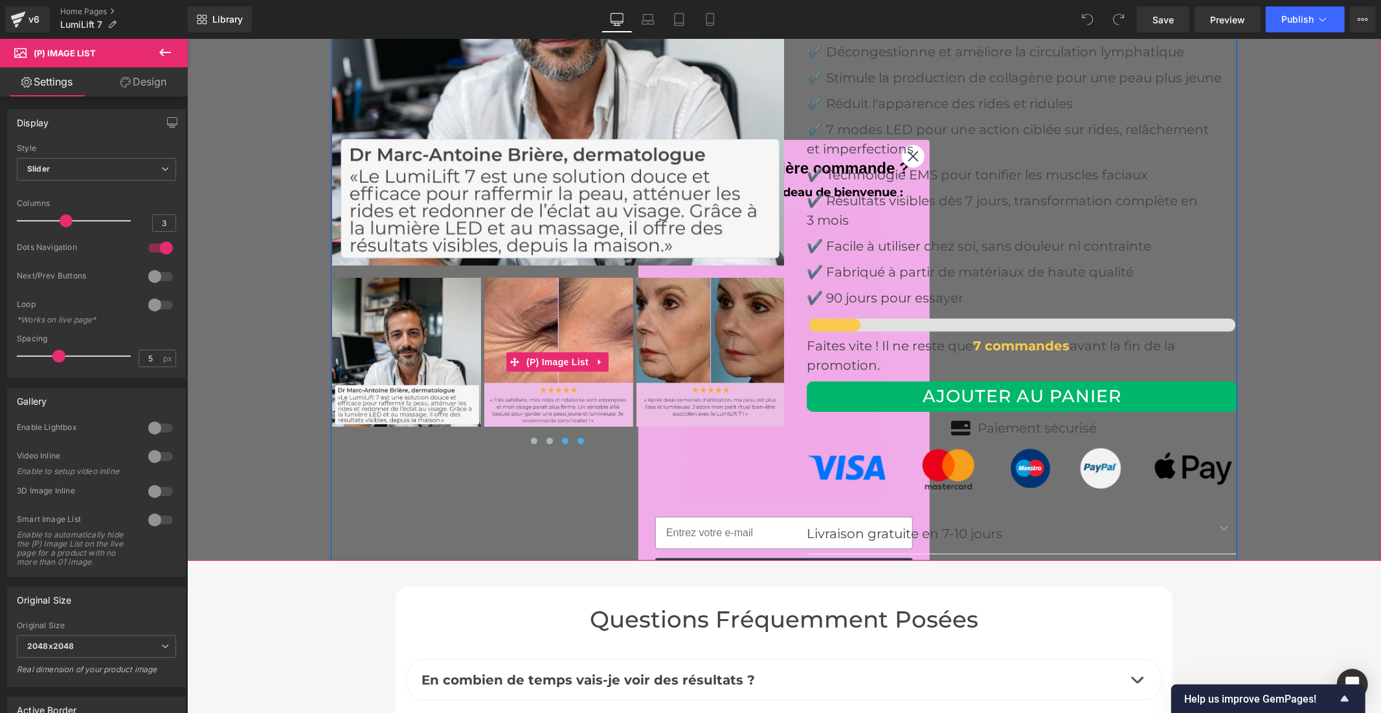
click at [577, 437] on span at bounding box center [580, 440] width 6 height 6
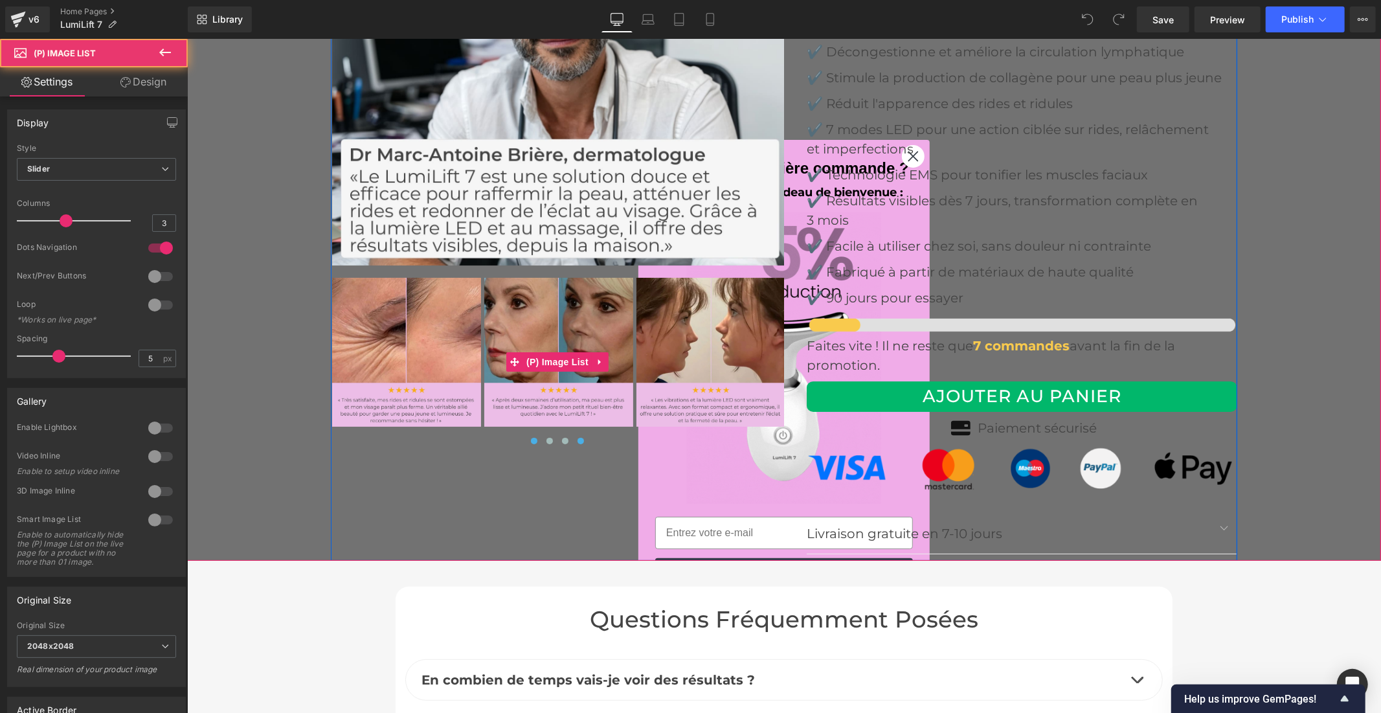
click at [530, 437] on span at bounding box center [533, 440] width 6 height 6
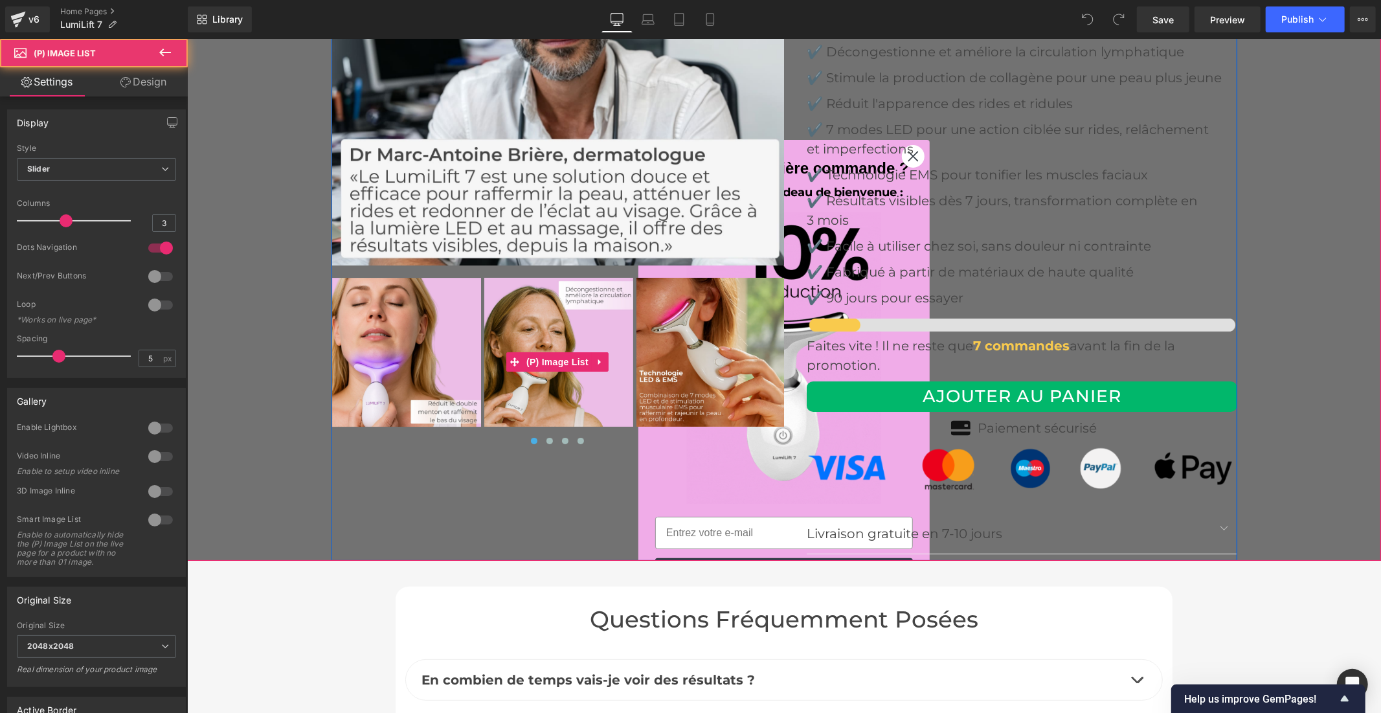
click at [390, 315] on img at bounding box center [405, 351] width 149 height 149
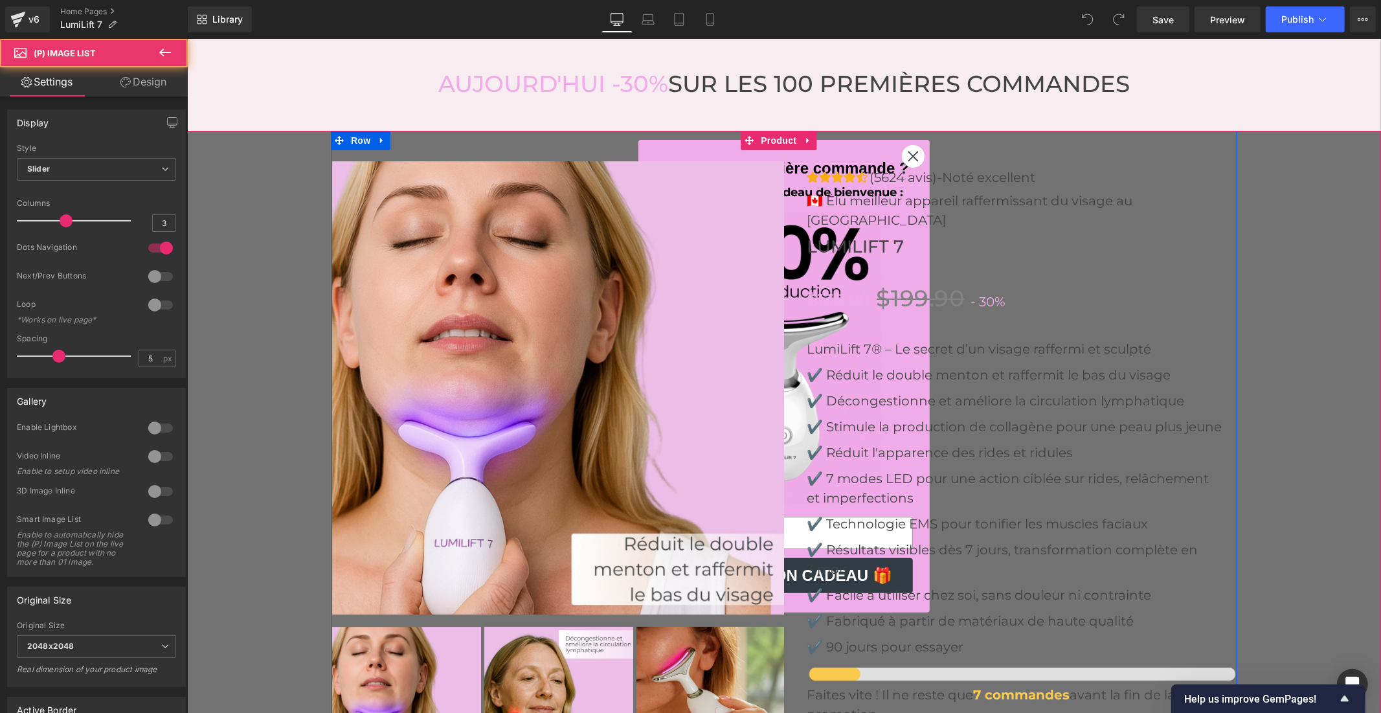
scroll to position [3812, 0]
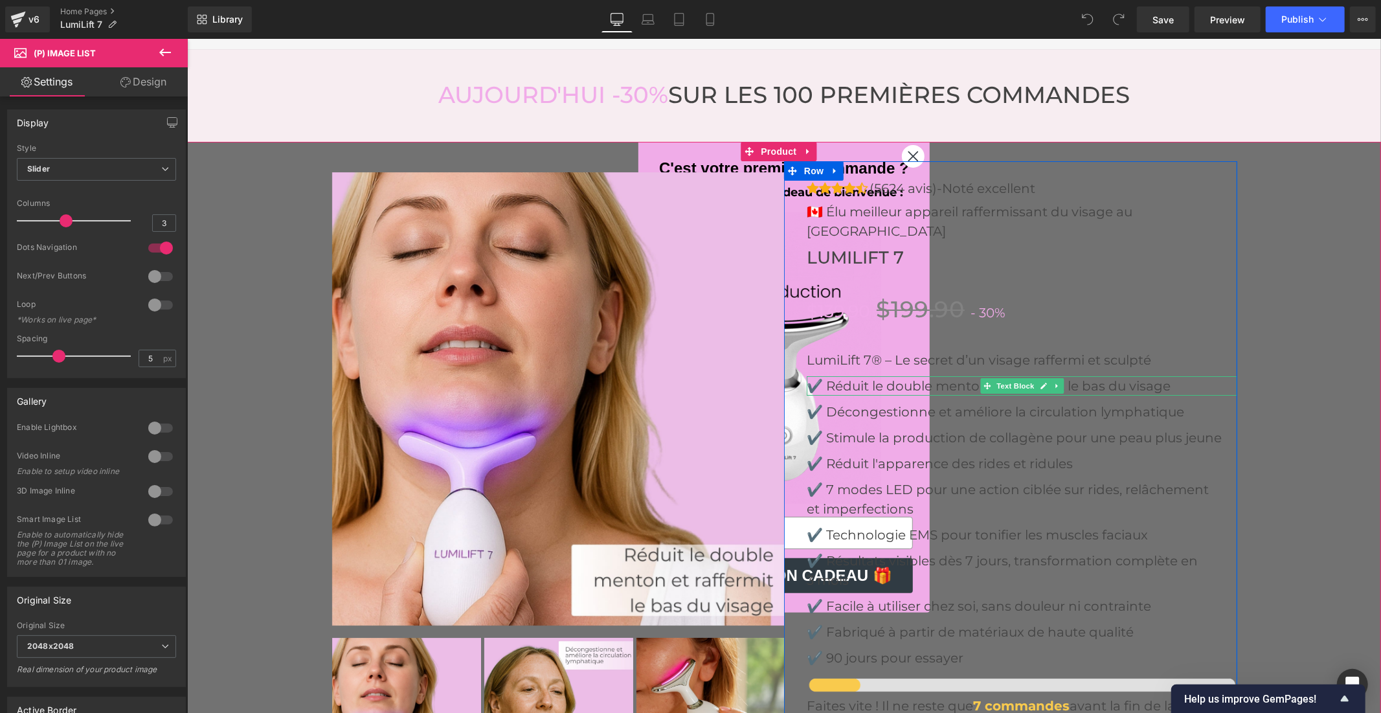
click at [1156, 376] on p "✔️ Réduit le double menton et raffermit le bas du visage" at bounding box center [1021, 385] width 431 height 19
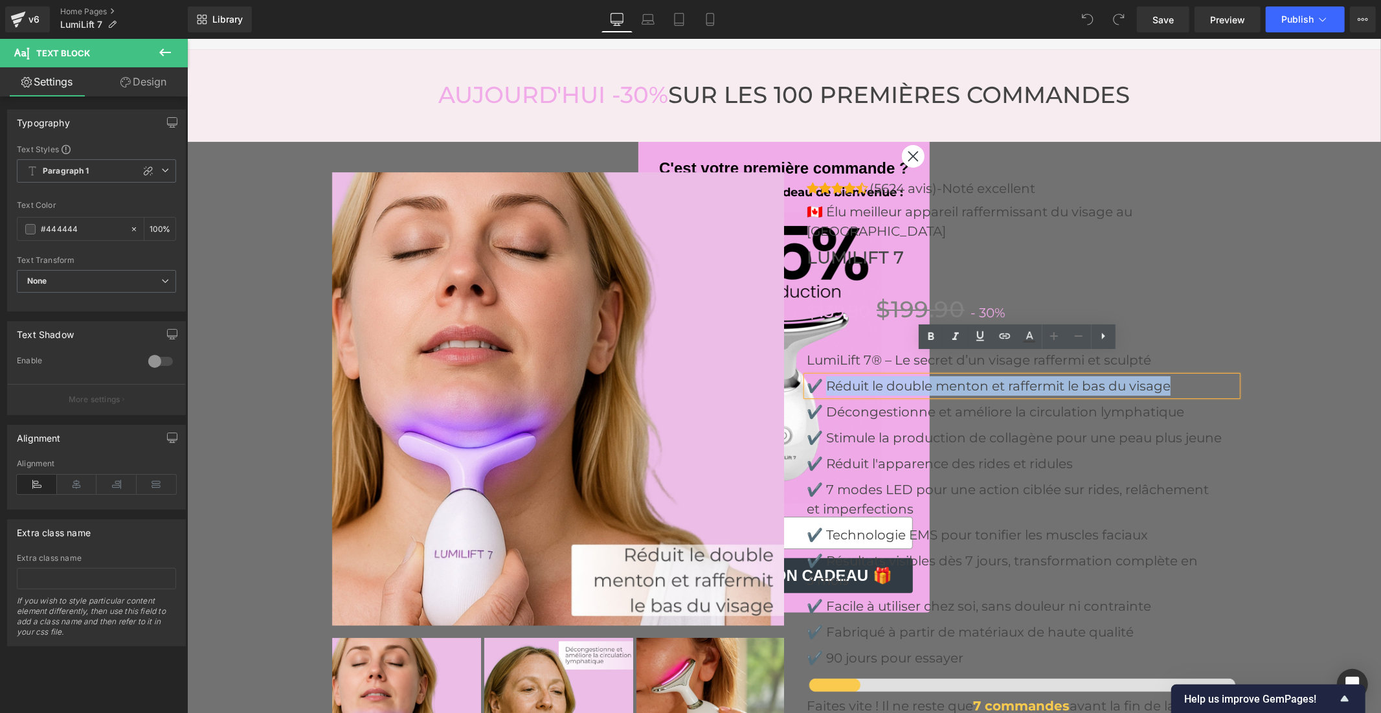
drag, startPoint x: 1180, startPoint y: 363, endPoint x: 825, endPoint y: 362, distance: 355.4
click at [825, 376] on p "✔️ Réduit le double menton et raffermit le bas du visage" at bounding box center [1021, 385] width 431 height 19
copy p "Réduit le double menton et raffermit le bas du visage"
click at [532, 669] on img at bounding box center [558, 711] width 149 height 149
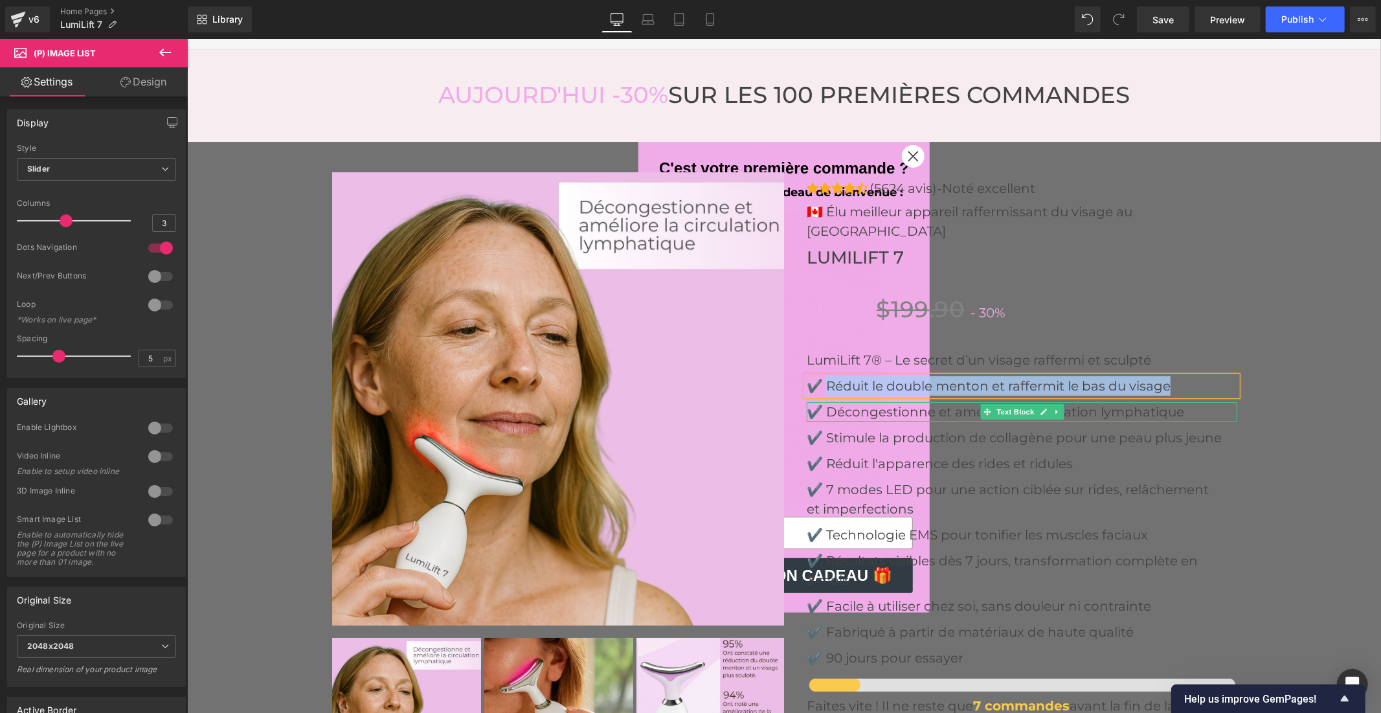
click at [962, 401] on p "✔️ Décongestionne et améliore la circulation lymphatique" at bounding box center [1021, 410] width 431 height 19
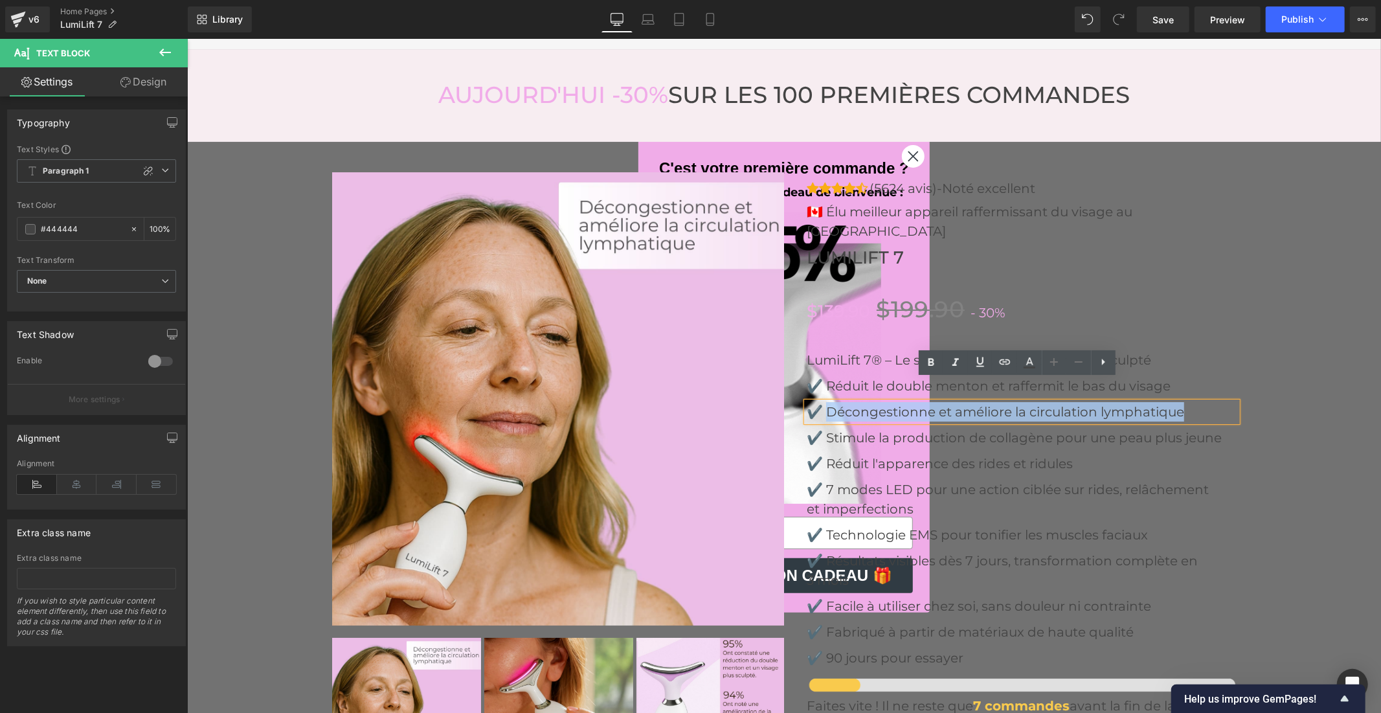
drag, startPoint x: 1164, startPoint y: 389, endPoint x: 825, endPoint y: 388, distance: 338.6
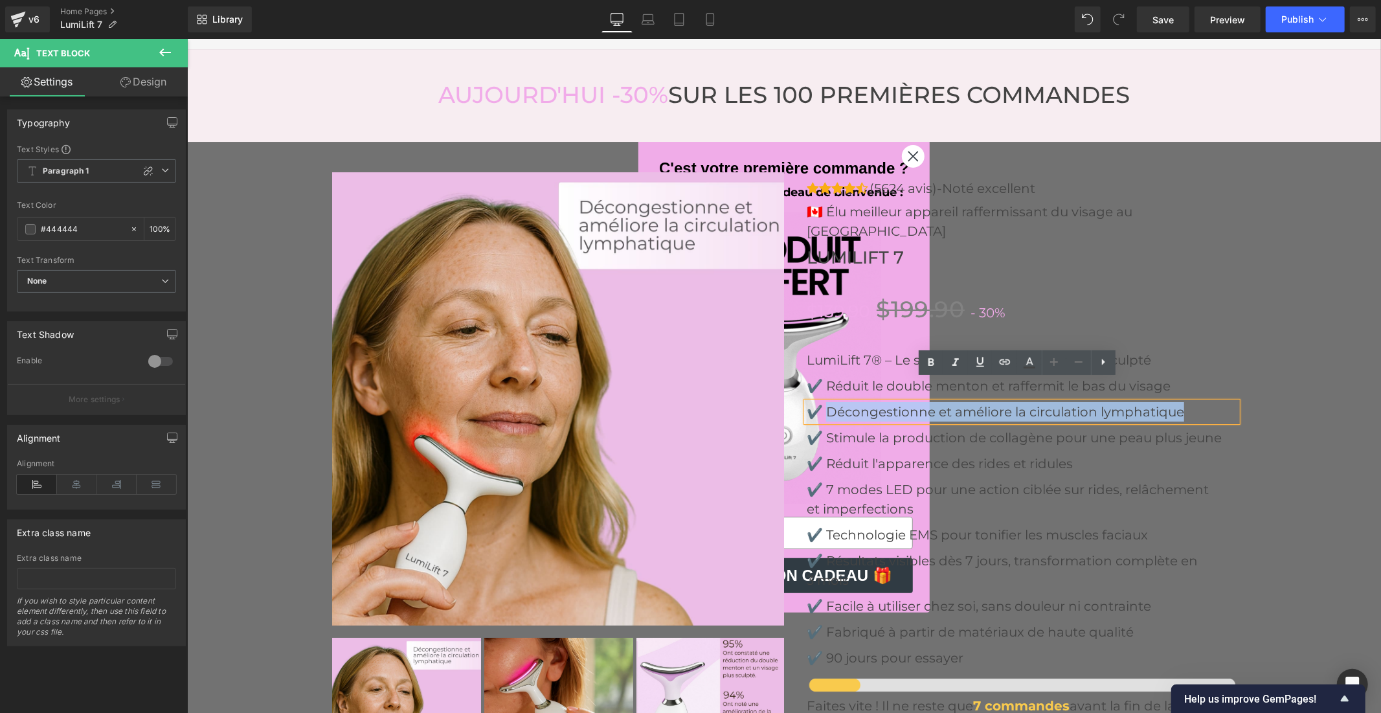
click at [825, 401] on p "✔️ Décongestionne et améliore la circulation lymphatique" at bounding box center [1021, 410] width 431 height 19
copy p "Décongestionne et améliore la circulation lymphatique"
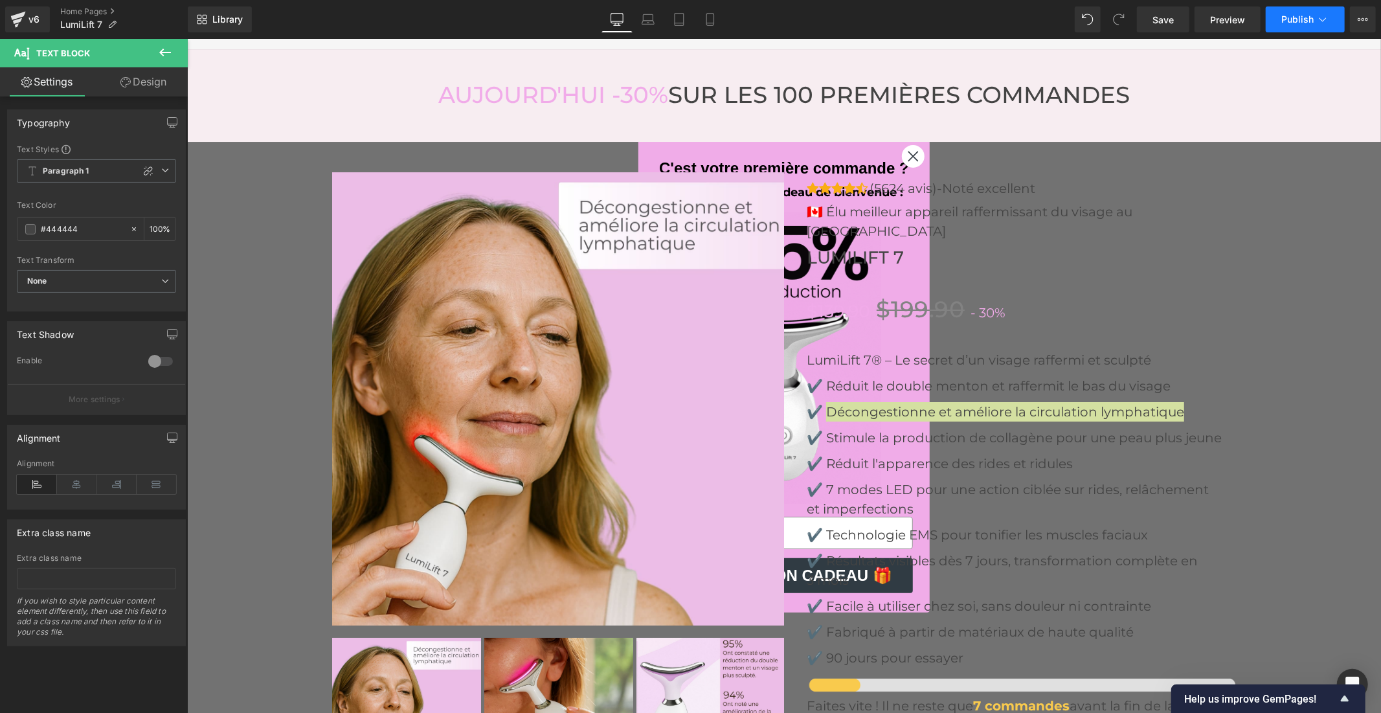
click at [1277, 17] on button "Publish" at bounding box center [1305, 19] width 79 height 26
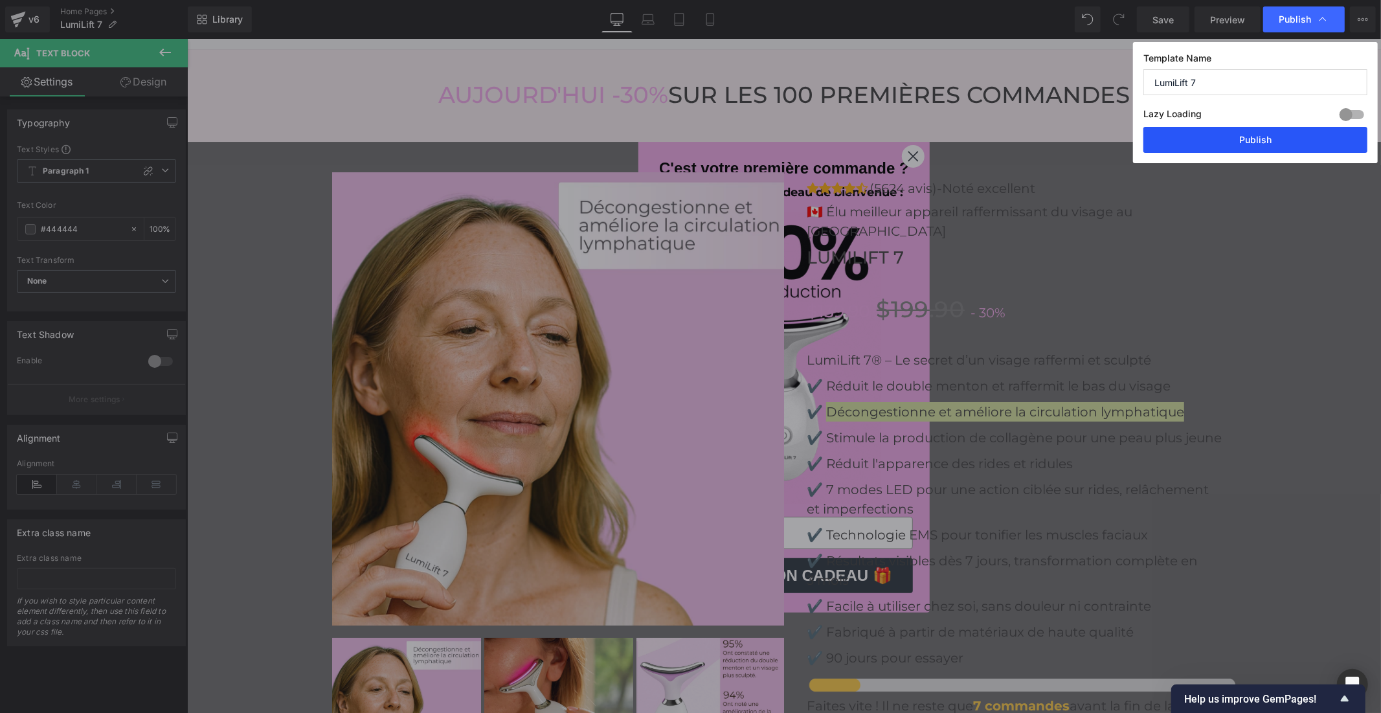
click at [1257, 145] on button "Publish" at bounding box center [1255, 140] width 224 height 26
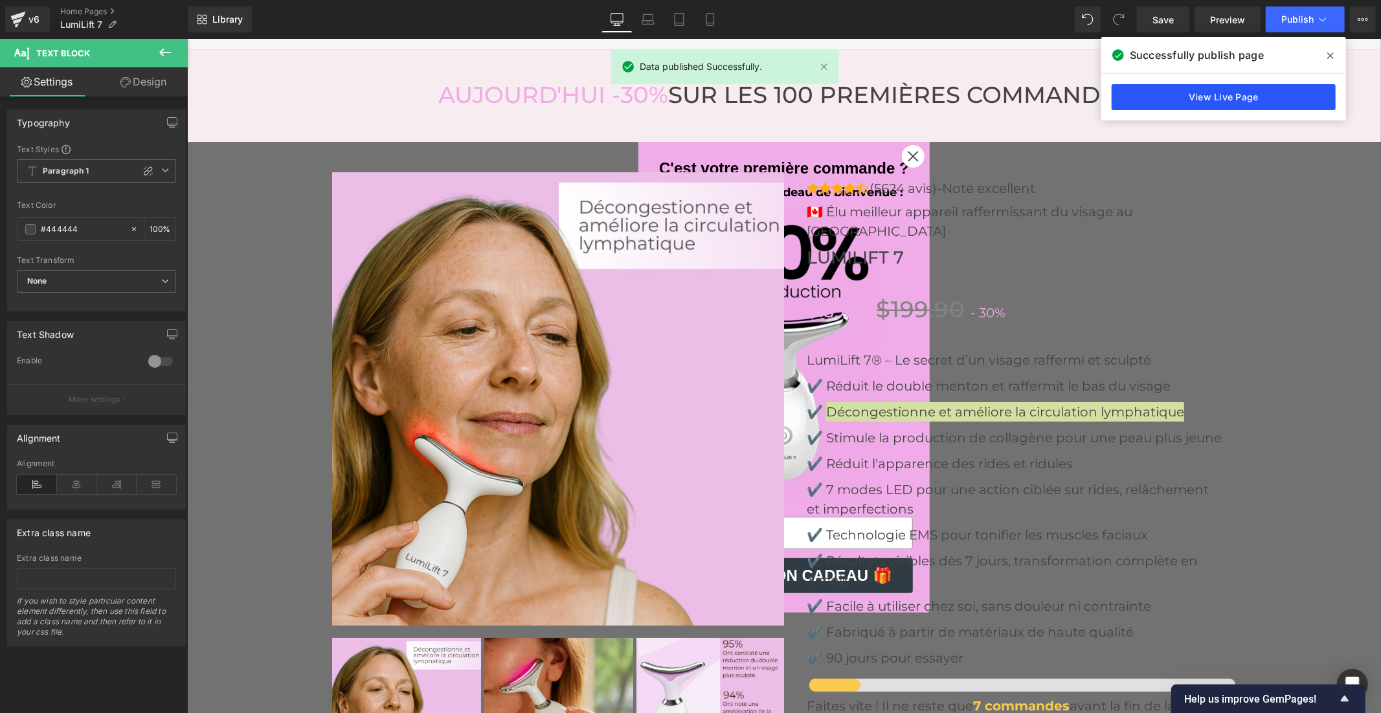
click at [1284, 102] on link "View Live Page" at bounding box center [1224, 97] width 224 height 26
